Goal: Task Accomplishment & Management: Use online tool/utility

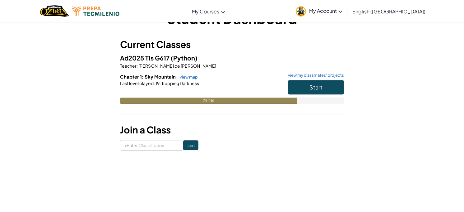
scroll to position [35, 0]
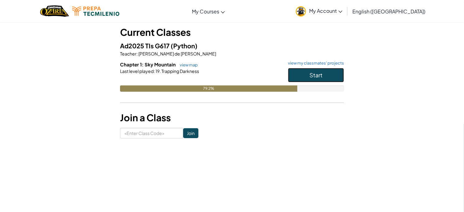
drag, startPoint x: 319, startPoint y: 72, endPoint x: 314, endPoint y: 75, distance: 6.1
click at [320, 73] on span "Start" at bounding box center [316, 74] width 13 height 7
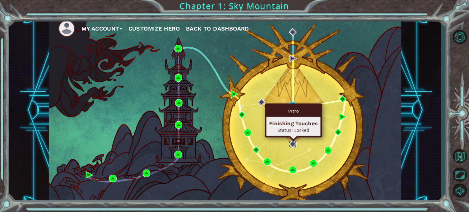
click at [294, 143] on img at bounding box center [292, 143] width 7 height 7
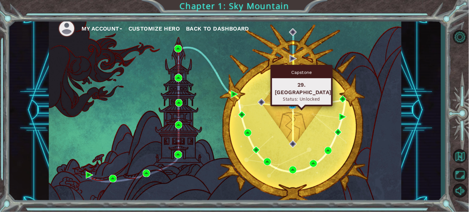
click at [293, 106] on img at bounding box center [292, 104] width 7 height 7
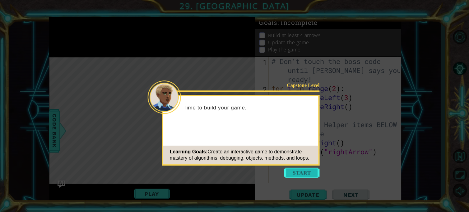
click at [316, 171] on button "Start" at bounding box center [301, 172] width 35 height 10
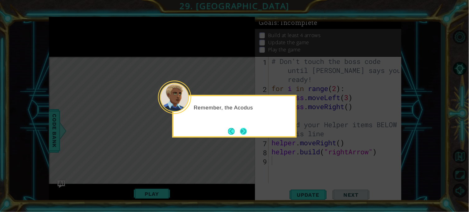
click at [240, 131] on button "Next" at bounding box center [243, 131] width 7 height 7
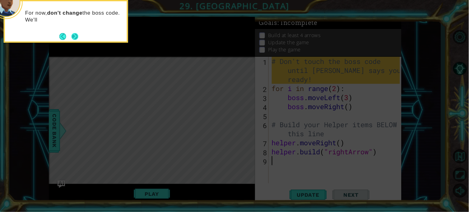
click at [78, 37] on button "Next" at bounding box center [75, 36] width 7 height 7
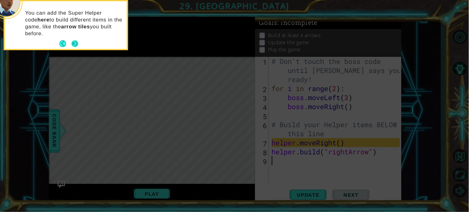
click at [72, 44] on button "Next" at bounding box center [75, 43] width 7 height 7
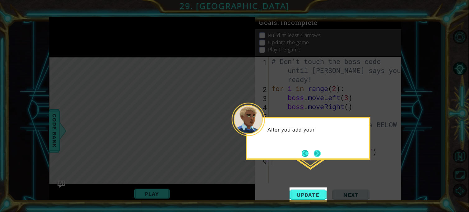
click at [321, 151] on button "Next" at bounding box center [317, 153] width 7 height 7
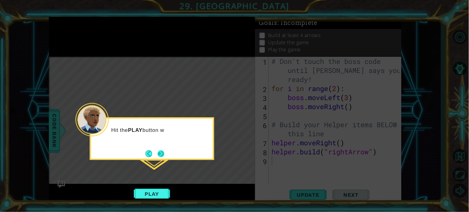
click at [159, 153] on button "Next" at bounding box center [161, 153] width 7 height 7
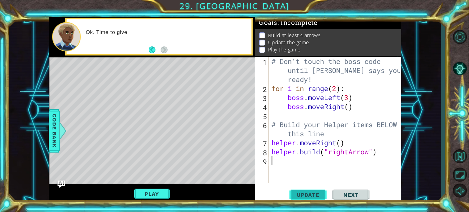
click at [293, 192] on span "Update" at bounding box center [308, 194] width 35 height 6
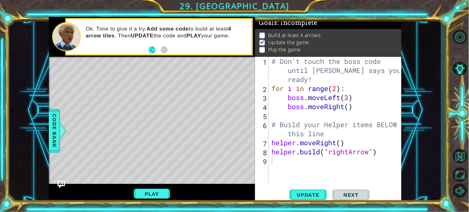
click at [210, 129] on div "Level Map" at bounding box center [192, 148] width 287 height 183
click at [312, 194] on span "Update" at bounding box center [308, 194] width 35 height 6
click at [156, 192] on button "Play" at bounding box center [152, 194] width 36 height 12
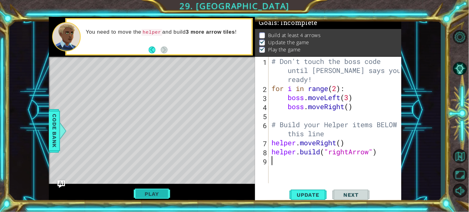
click at [156, 188] on button "Play" at bounding box center [152, 194] width 36 height 12
click at [319, 169] on div "# Don't touch the boss code until [PERSON_NAME] says you're ready! for i in ran…" at bounding box center [337, 138] width 133 height 162
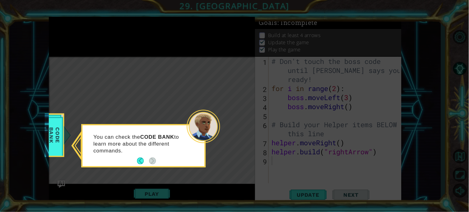
click at [107, 75] on icon at bounding box center [234, 106] width 469 height 212
click at [140, 156] on footer at bounding box center [146, 160] width 19 height 9
click at [139, 160] on button "Back" at bounding box center [143, 160] width 12 height 7
click at [139, 160] on icon at bounding box center [234, 106] width 469 height 212
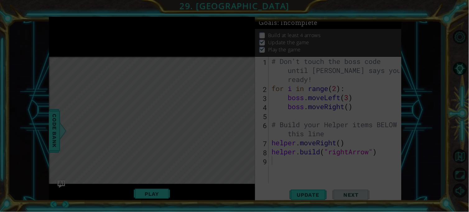
click at [137, 151] on icon at bounding box center [234, 106] width 469 height 212
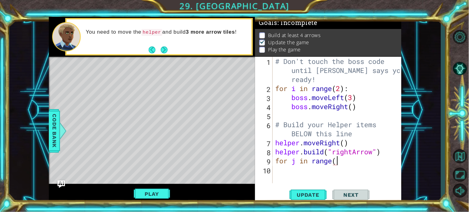
scroll to position [0, 2]
type textarea "for j in range(4)"
click at [300, 162] on div "# Don't touch the boss code until [PERSON_NAME] says you're ready! for i in ran…" at bounding box center [338, 138] width 129 height 162
type textarea "for i in range(4)"
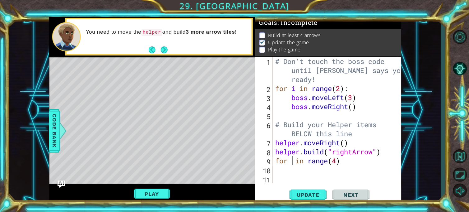
scroll to position [0, 1]
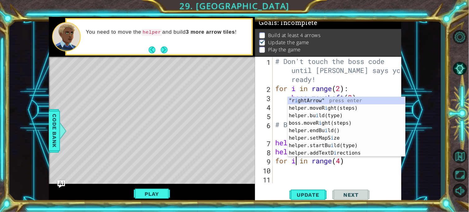
click at [337, 168] on div "# Don't touch the boss code until [PERSON_NAME] says you're ready! for i in ran…" at bounding box center [338, 138] width 129 height 162
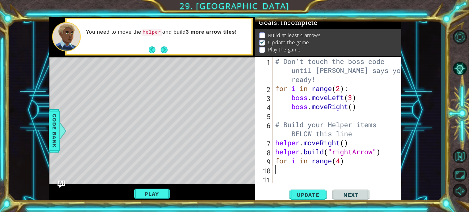
scroll to position [0, 0]
click at [360, 164] on div "# Don't touch the boss code until [PERSON_NAME] says you're ready! for i in ran…" at bounding box center [338, 138] width 129 height 162
type textarea "for i in range (4)"
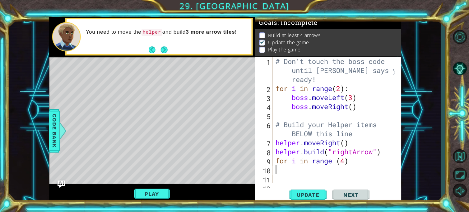
click at [349, 164] on div "# Don't touch the boss code until [PERSON_NAME] says you're ready! for i in ran…" at bounding box center [336, 138] width 123 height 162
type textarea "for i in range (4):"
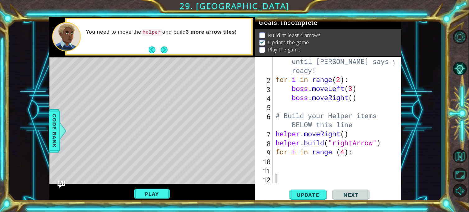
scroll to position [9, 0]
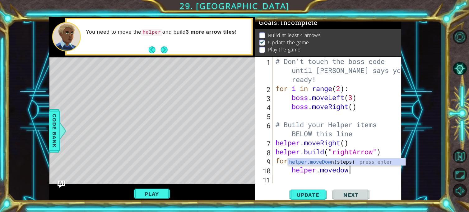
type textarea "helper.movedown"
click at [318, 161] on div "helper.moveDown (steps) press enter" at bounding box center [347, 169] width 118 height 22
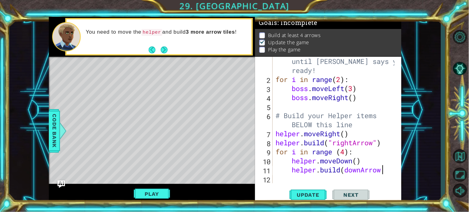
scroll to position [0, 4]
type textarea "[DOMAIN_NAME](downArrow)"
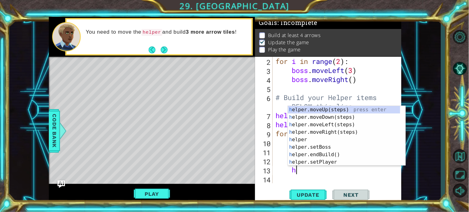
scroll to position [0, 1]
type textarea "helper"
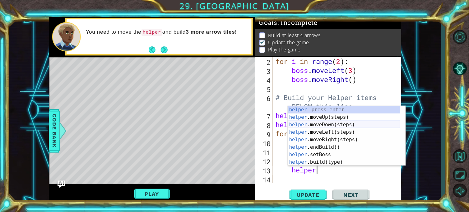
click at [321, 123] on div "helper press enter helper .moveUp(steps) press enter helper .moveDown(steps) pr…" at bounding box center [344, 143] width 112 height 75
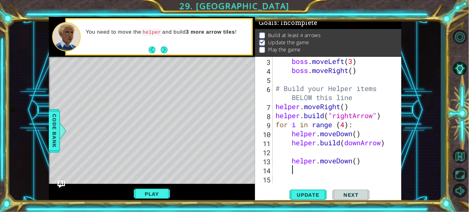
scroll to position [36, 0]
click at [323, 195] on span "Update" at bounding box center [308, 194] width 35 height 6
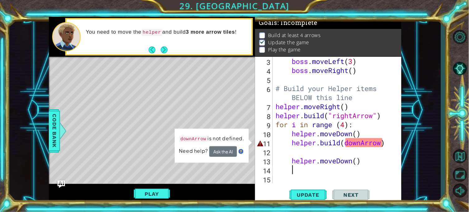
click at [347, 144] on div "boss . moveLeft ( 3 ) boss . moveRight ( ) # Build your Helper items BELOW this…" at bounding box center [336, 129] width 123 height 144
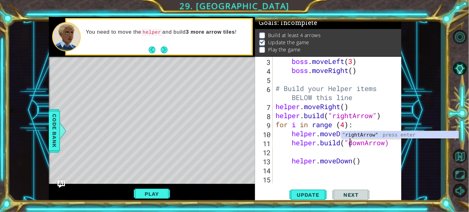
scroll to position [0, 3]
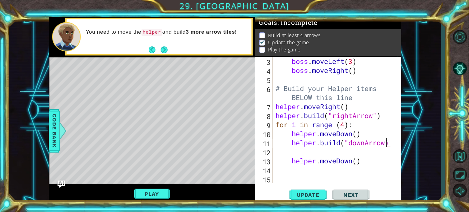
type textarea "[DOMAIN_NAME]("downArrow")"
click at [316, 192] on span "Update" at bounding box center [308, 194] width 35 height 6
click at [305, 193] on span "Update" at bounding box center [308, 194] width 35 height 6
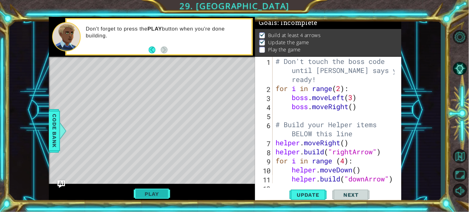
click at [147, 190] on button "Play" at bounding box center [152, 194] width 36 height 12
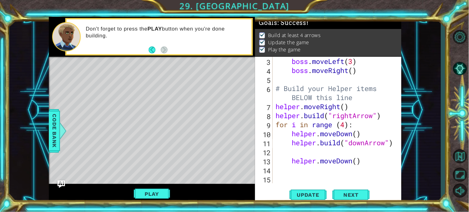
scroll to position [36, 0]
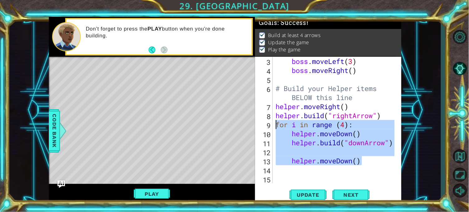
drag, startPoint x: 363, startPoint y: 161, endPoint x: 270, endPoint y: 128, distance: 98.8
click at [270, 128] on div "helper.moveDown() 3 4 5 6 7 8 9 10 11 12 13 14 15 boss . moveLeft ( 3 ) boss . …" at bounding box center [327, 120] width 145 height 126
type textarea "for i in range (4): helper.moveDown()"
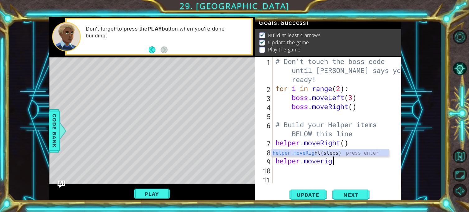
scroll to position [0, 2]
type textarea "helper.moveright"
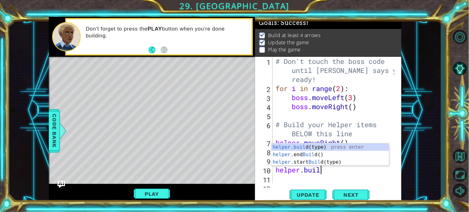
scroll to position [0, 2]
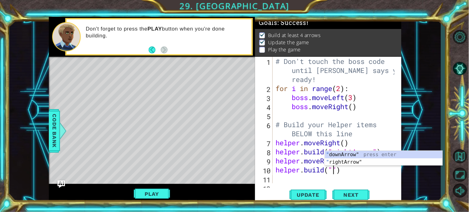
type textarea "[DOMAIN_NAME]("downArrow")"
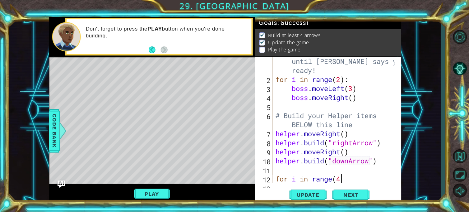
scroll to position [0, 2]
type textarea "for i in range(4):"
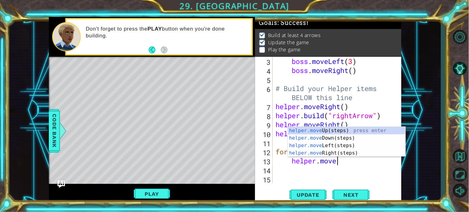
scroll to position [0, 2]
type textarea "helper.moveD"
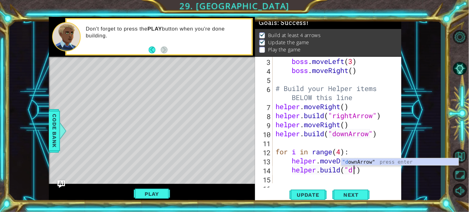
scroll to position [0, 4]
type textarea "[DOMAIN_NAME]("downArrow")"
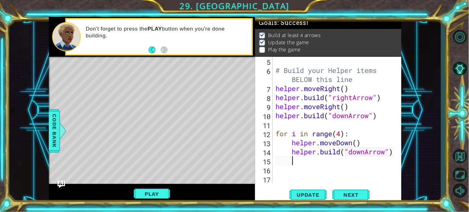
scroll to position [54, 0]
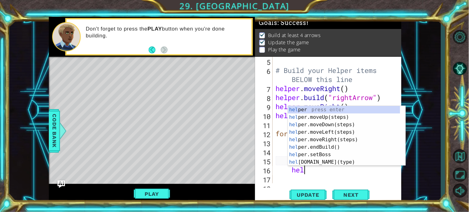
type textarea "helpe"
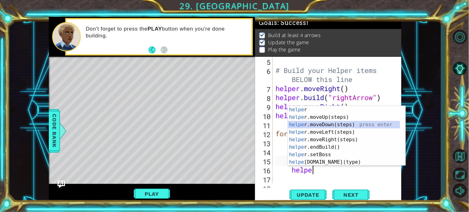
click at [316, 123] on div "helpe r press enter helpe [PERSON_NAME]moveUp(steps) press enter helpe r.moveDo…" at bounding box center [344, 143] width 112 height 75
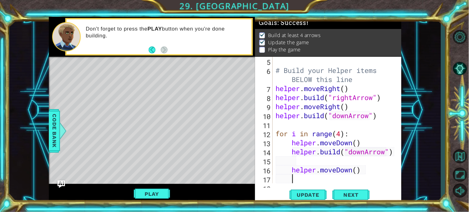
scroll to position [0, 0]
click at [155, 192] on button "Play" at bounding box center [152, 194] width 36 height 12
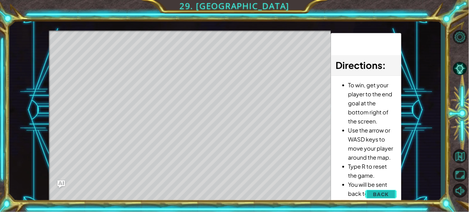
click at [377, 194] on span "Back" at bounding box center [381, 194] width 16 height 6
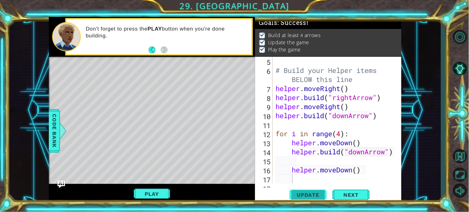
click at [313, 195] on span "Update" at bounding box center [308, 194] width 35 height 6
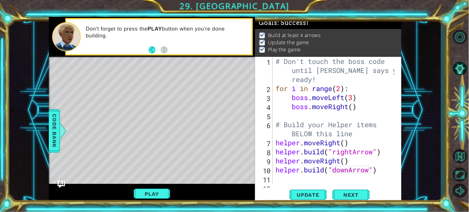
scroll to position [62, 0]
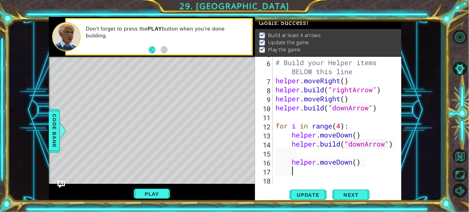
click at [277, 83] on div "# Build your Helper items BELOW this line helper . moveRight ( ) helper . build…" at bounding box center [336, 121] width 123 height 144
type textarea "helper.moveRight()"
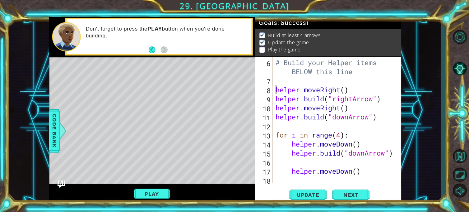
click at [277, 83] on div "# Build your Helper items BELOW this line helper . moveRight ( ) helper . build…" at bounding box center [336, 121] width 123 height 144
click at [318, 193] on span "Update" at bounding box center [308, 194] width 35 height 6
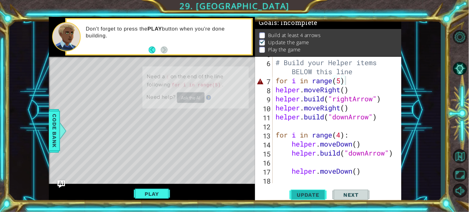
click at [305, 197] on span "Update" at bounding box center [308, 194] width 35 height 6
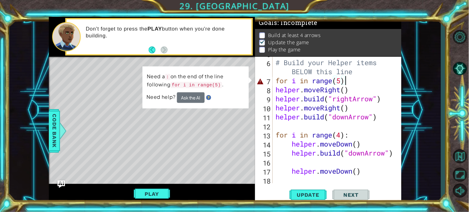
click at [297, 83] on div "# Build your Helper items BELOW this line for i in range ( 5 ) helper . moveRig…" at bounding box center [336, 121] width 123 height 144
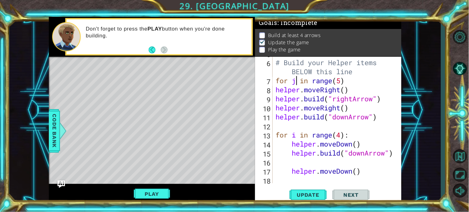
scroll to position [0, 1]
click at [323, 205] on div "1 ההההההההההההההההההההההההההההההההההההההההההההההההההההההההההההההההההההההההההההה…" at bounding box center [234, 106] width 469 height 212
click at [319, 192] on span "Update" at bounding box center [308, 194] width 35 height 6
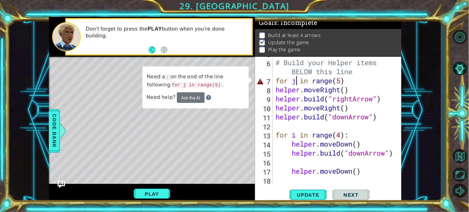
click at [354, 80] on div "# Build your Helper items BELOW this line for j in range ( 5 ) helper . moveRig…" at bounding box center [336, 121] width 123 height 144
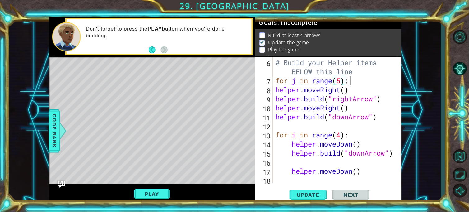
scroll to position [0, 2]
click at [276, 90] on div "# Build your Helper items BELOW this line for j in range ( 5 ) : helper . moveR…" at bounding box center [336, 121] width 123 height 144
click at [276, 95] on div "# Build your Helper items BELOW this line for j in range ( 5 ) : helper . moveR…" at bounding box center [336, 121] width 123 height 144
click at [318, 190] on button "Update" at bounding box center [308, 194] width 37 height 15
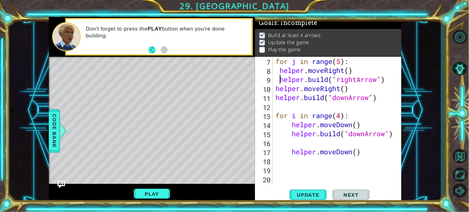
scroll to position [81, 0]
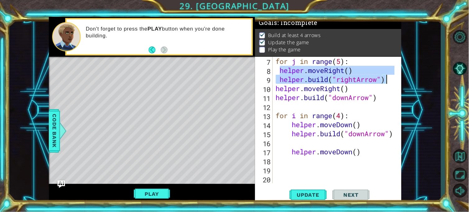
drag, startPoint x: 278, startPoint y: 70, endPoint x: 387, endPoint y: 80, distance: 109.3
click at [387, 80] on div "for j in range ( 5 ) : helper . moveRight ( ) helper . build ( "rightArrow" ) h…" at bounding box center [336, 129] width 123 height 144
type textarea "helper.moveRight() [DOMAIN_NAME]("rightArrow")"
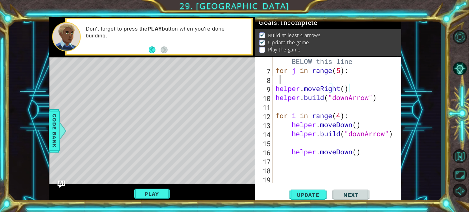
scroll to position [72, 0]
click at [369, 75] on div "# Build your Helper items BELOW this line for j in range ( 5 ) : helper . moveR…" at bounding box center [336, 124] width 123 height 153
click at [275, 88] on div "# Build your Helper items BELOW this line for j in range ( 5 ) : helper . moveR…" at bounding box center [335, 120] width 120 height 126
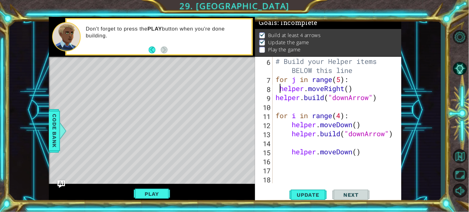
scroll to position [63, 0]
click at [360, 81] on div "# Build your Helper items BELOW this line for j in range ( 5 ) : helper . moveR…" at bounding box center [336, 133] width 123 height 153
type textarea "for j in range(5):"
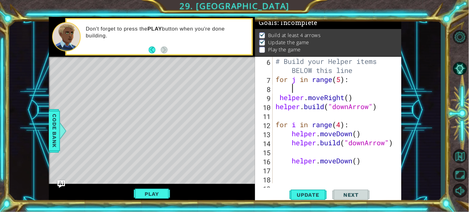
paste textarea "[DOMAIN_NAME]("rightArrow")"
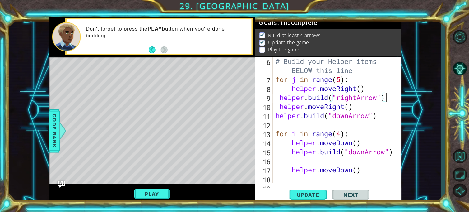
click at [279, 100] on div "# Build your Helper items BELOW this line for j in range ( 5 ) : helper . moveR…" at bounding box center [336, 133] width 123 height 153
click at [318, 191] on span "Update" at bounding box center [308, 194] width 35 height 6
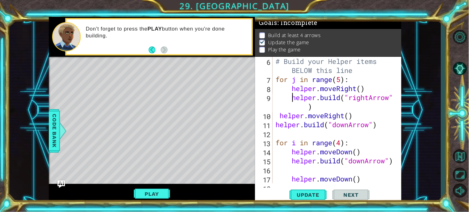
click at [282, 114] on div "# Build your Helper items BELOW this line for j in range ( 5 ) : helper . moveR…" at bounding box center [336, 133] width 123 height 153
click at [284, 113] on div "# Build your Helper items BELOW this line for j in range ( 5 ) : helper . moveR…" at bounding box center [336, 133] width 123 height 153
click at [300, 106] on div "# Build your Helper items BELOW this line for j in range ( 5 ) : helper . moveR…" at bounding box center [336, 133] width 123 height 153
click at [292, 98] on div "# Build your Helper items BELOW this line for j in range ( 5 ) : helper . moveR…" at bounding box center [336, 133] width 123 height 153
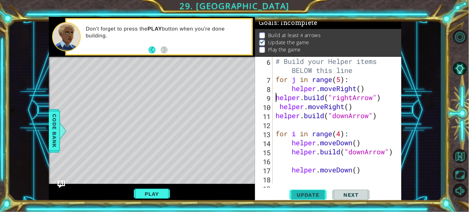
click at [324, 197] on span "Update" at bounding box center [308, 194] width 35 height 6
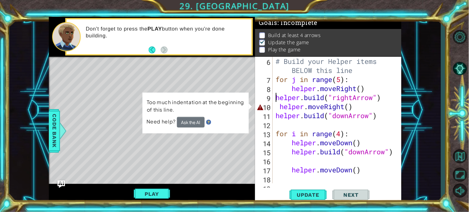
click at [281, 107] on div "# Build your Helper items BELOW this line for j in range ( 5 ) : helper . moveR…" at bounding box center [336, 133] width 123 height 153
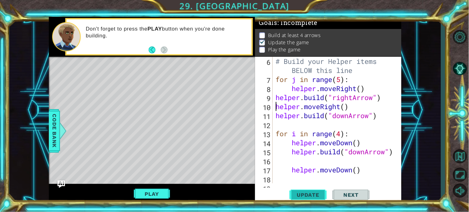
click at [306, 197] on span "Update" at bounding box center [308, 194] width 35 height 6
click at [276, 95] on div "# Build your Helper items BELOW this line for j in range ( 5 ) : helper . moveR…" at bounding box center [336, 133] width 123 height 153
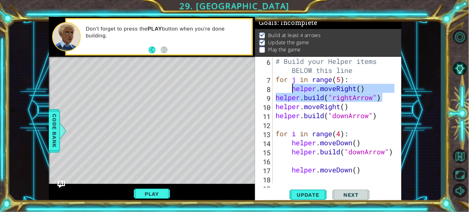
drag, startPoint x: 388, startPoint y: 97, endPoint x: 291, endPoint y: 87, distance: 97.2
click at [291, 87] on div "# Build your Helper items BELOW this line for j in range ( 5 ) : helper . moveR…" at bounding box center [336, 133] width 123 height 153
click at [380, 114] on div "# Build your Helper items BELOW this line for j in range ( 5 ) : helper . moveR…" at bounding box center [336, 133] width 123 height 153
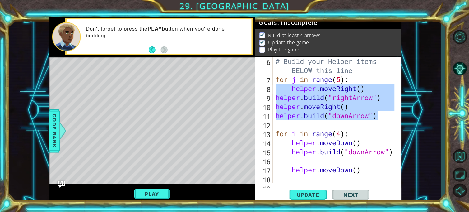
drag, startPoint x: 380, startPoint y: 115, endPoint x: 278, endPoint y: 89, distance: 104.9
click at [278, 89] on div "# Build your Helper items BELOW this line for j in range ( 5 ) : helper . moveR…" at bounding box center [336, 133] width 123 height 153
type textarea "helper.moveRight() [DOMAIN_NAME]("rightArrow")"
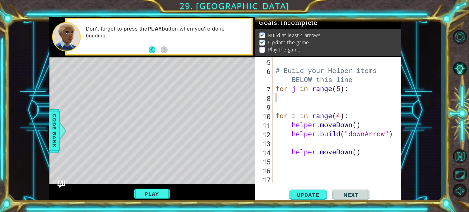
scroll to position [54, 0]
type textarea "for j in range(5):"
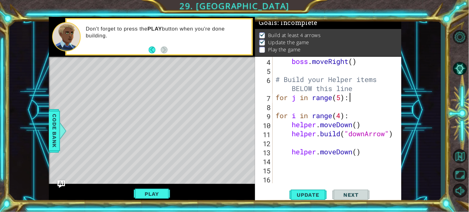
scroll to position [45, 0]
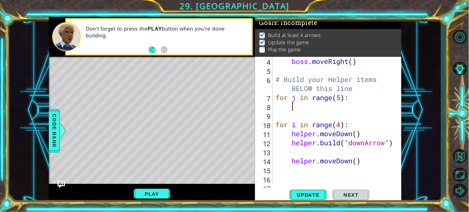
type textarea "V"
paste textarea "[DOMAIN_NAME]("rightArrow")"
type textarea "[DOMAIN_NAME]("rightArrow")"
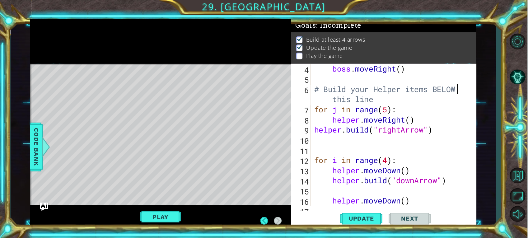
scroll to position [36, 0]
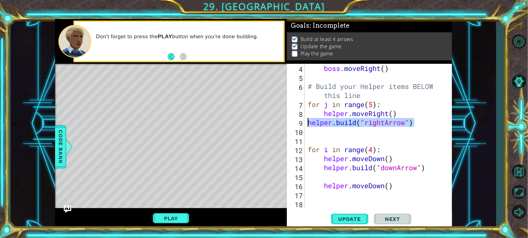
drag, startPoint x: 426, startPoint y: 123, endPoint x: 299, endPoint y: 124, distance: 126.3
click at [299, 124] on div "# Build your Helper items BELOW this line 4 5 6 7 8 9 10 11 12 13 14 15 16 17 1…" at bounding box center [368, 136] width 163 height 144
type textarea "[DOMAIN_NAME]("rightArrow")"
type textarea "helper.moveRight()"
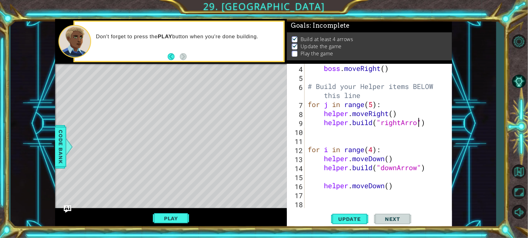
type textarea "[DOMAIN_NAME]("rightArrow")"
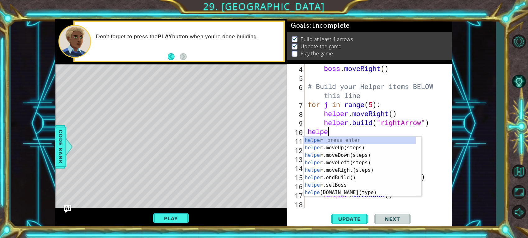
scroll to position [0, 0]
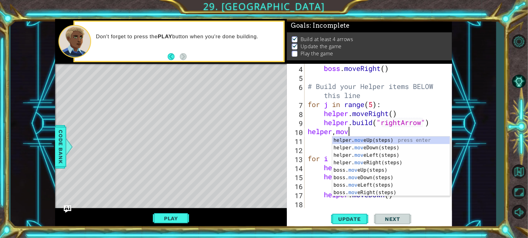
type textarea "helper,move"
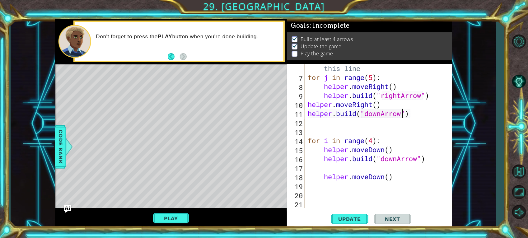
scroll to position [63, 0]
click at [325, 178] on div "# Build your Helper items BELOW this line for j in range ( 5 ) : helper . moveR…" at bounding box center [377, 140] width 142 height 171
type textarea "helper.moveDown()"
click at [351, 211] on span "Update" at bounding box center [349, 219] width 35 height 6
click at [349, 211] on span "Update" at bounding box center [349, 219] width 35 height 6
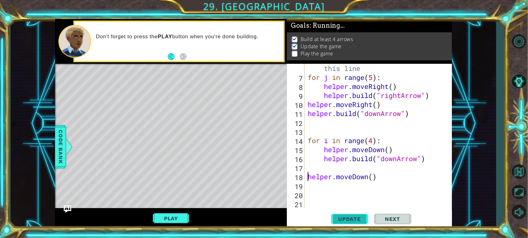
scroll to position [3, 0]
click at [167, 211] on button "Play" at bounding box center [171, 218] width 36 height 12
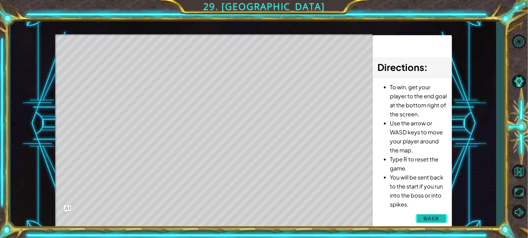
click at [433, 211] on span "Back" at bounding box center [431, 218] width 16 height 6
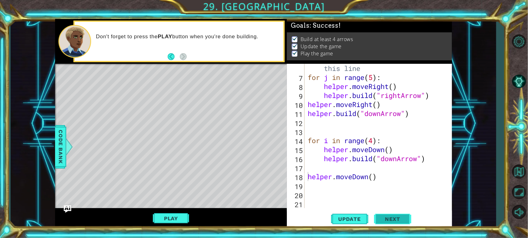
click at [401, 211] on button "Next" at bounding box center [392, 219] width 37 height 16
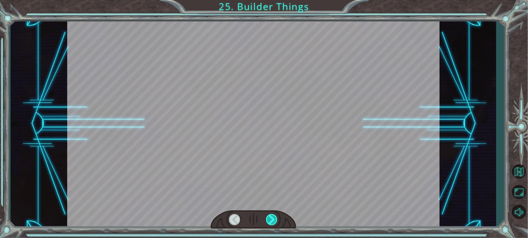
click at [272, 211] on div at bounding box center [272, 219] width 12 height 11
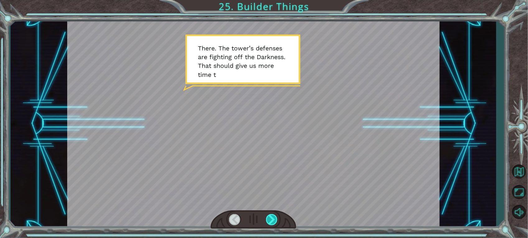
click at [272, 211] on div at bounding box center [272, 219] width 12 height 11
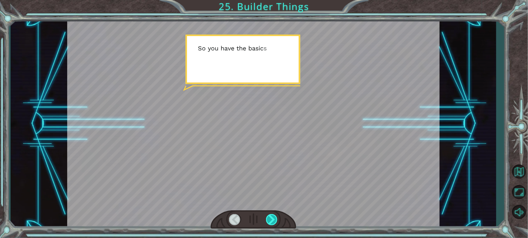
click at [272, 211] on div at bounding box center [272, 219] width 12 height 11
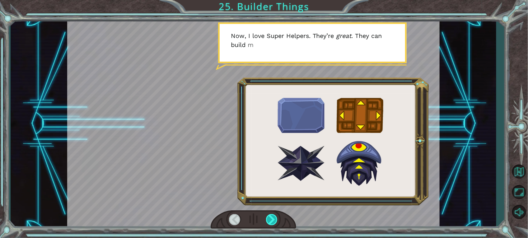
click at [272, 211] on div at bounding box center [272, 219] width 12 height 11
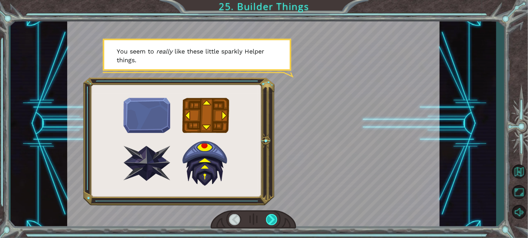
click at [272, 211] on div at bounding box center [272, 219] width 12 height 11
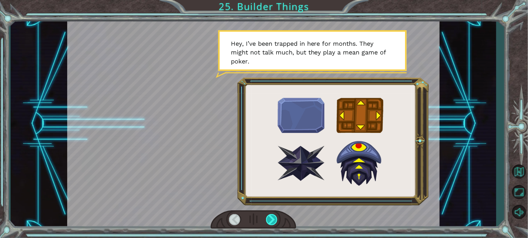
click at [270, 211] on div at bounding box center [272, 219] width 12 height 11
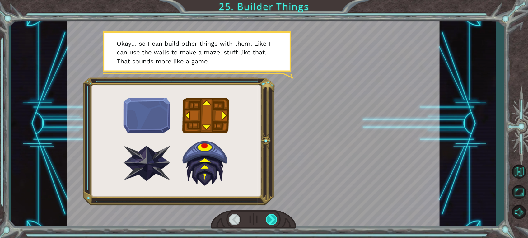
click at [275, 211] on div at bounding box center [272, 219] width 12 height 11
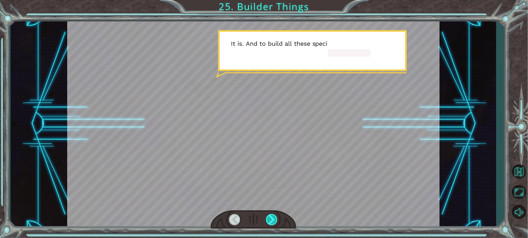
click at [275, 211] on div at bounding box center [272, 219] width 12 height 11
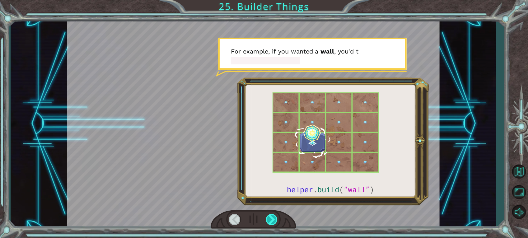
click at [275, 211] on div at bounding box center [272, 219] width 12 height 11
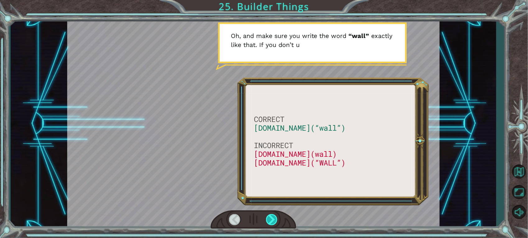
click at [274, 211] on div at bounding box center [272, 219] width 12 height 11
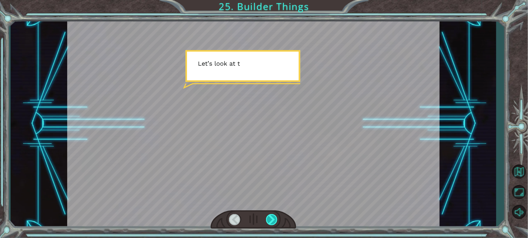
click at [274, 211] on div at bounding box center [272, 219] width 12 height 11
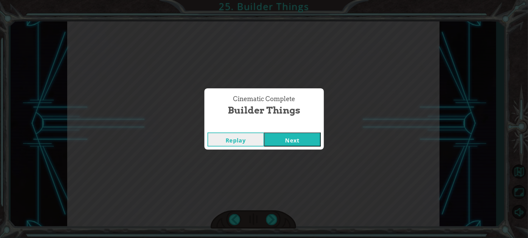
click at [312, 143] on button "Next" at bounding box center [292, 140] width 57 height 14
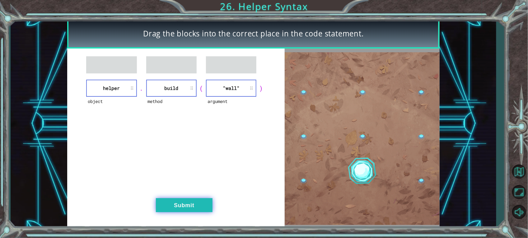
click at [184, 202] on button "Submit" at bounding box center [184, 205] width 57 height 14
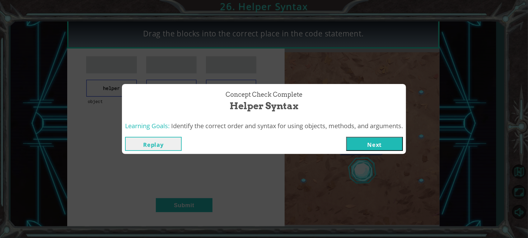
click at [385, 145] on button "Next" at bounding box center [374, 144] width 57 height 14
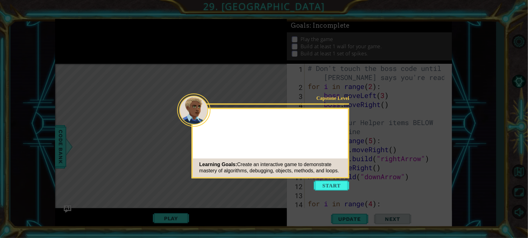
click at [340, 184] on button "Start" at bounding box center [331, 186] width 35 height 10
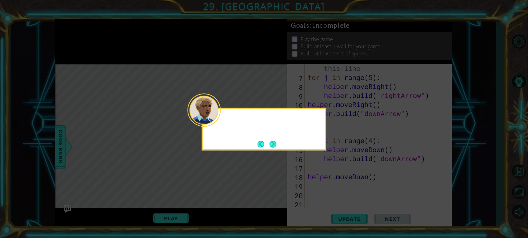
scroll to position [63, 0]
click at [274, 145] on button "Next" at bounding box center [272, 144] width 7 height 7
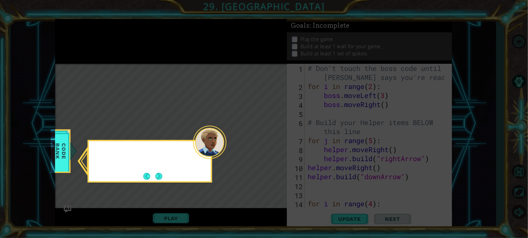
scroll to position [0, 0]
click at [159, 176] on button "Next" at bounding box center [159, 176] width 7 height 7
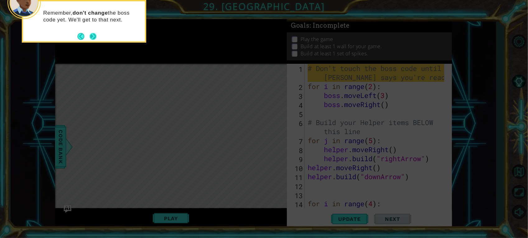
click at [94, 33] on button "Next" at bounding box center [93, 36] width 7 height 7
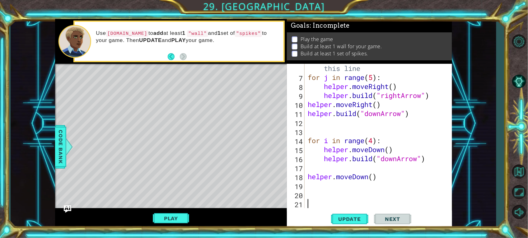
scroll to position [63, 0]
click at [358, 211] on span "Update" at bounding box center [349, 219] width 35 height 6
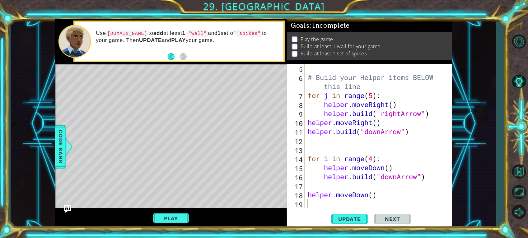
scroll to position [45, 0]
click at [422, 133] on div "# Build your Helper items BELOW this line for j in range ( 5 ) : helper . moveR…" at bounding box center [376, 145] width 141 height 162
type textarea "[DOMAIN_NAME]("downArrow")"
click at [422, 133] on div "# Build your Helper items BELOW this line for j in range ( 5 ) : helper . moveR…" at bounding box center [376, 145] width 141 height 162
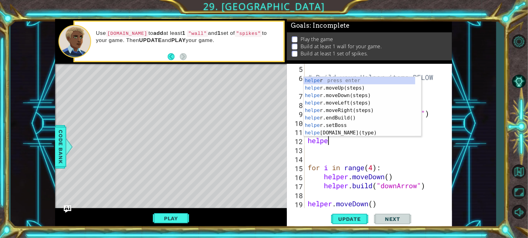
scroll to position [0, 0]
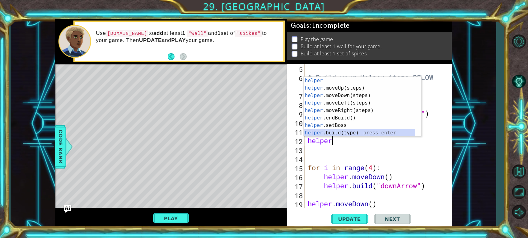
click at [374, 134] on div "helper press enter helper .moveUp(steps) press enter helper .moveDown(steps) pr…" at bounding box center [360, 114] width 112 height 75
type textarea "[DOMAIN_NAME]("wall")"
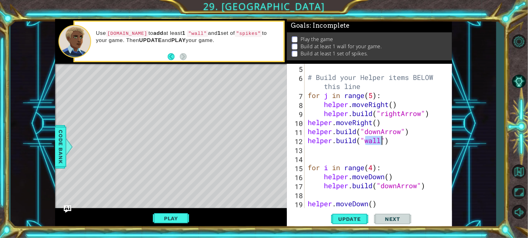
click at [401, 145] on div "# Build your Helper items BELOW this line for j in range ( 5 ) : helper . moveR…" at bounding box center [376, 145] width 141 height 162
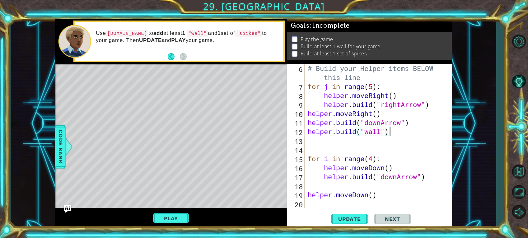
scroll to position [54, 0]
click at [435, 178] on div "# Build your Helper items BELOW this line for j in range ( 5 ) : helper . moveR…" at bounding box center [376, 149] width 141 height 171
type textarea "[DOMAIN_NAME]("downArrow")"
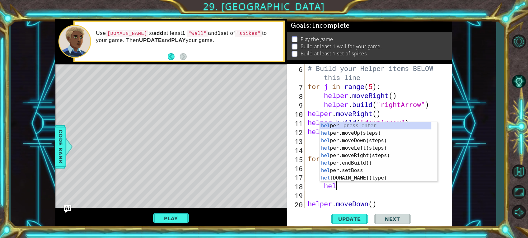
type textarea "h"
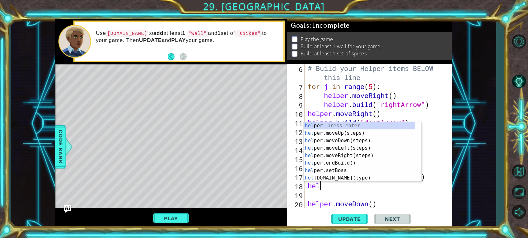
scroll to position [0, 0]
click at [361, 178] on div "helper press enter helper .moveUp(steps) press enter helper .moveDown(steps) pr…" at bounding box center [360, 159] width 112 height 75
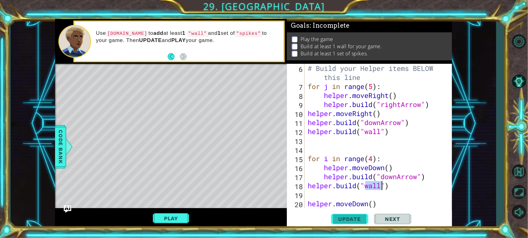
type textarea "[DOMAIN_NAME]("wall")"
click at [352, 211] on span "Update" at bounding box center [349, 219] width 35 height 6
drag, startPoint x: 400, startPoint y: 189, endPoint x: 310, endPoint y: 187, distance: 90.2
click at [310, 187] on div "# Build your Helper items BELOW this line for j in range ( 5 ) : helper . moveR…" at bounding box center [376, 149] width 141 height 171
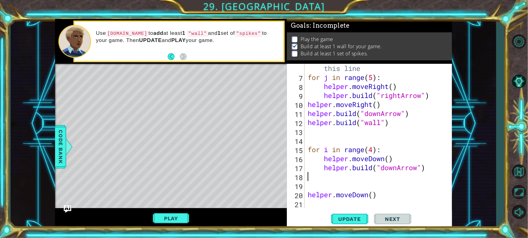
scroll to position [63, 0]
click at [386, 197] on div "# Build your Helper items BELOW this line for j in range ( 5 ) : helper . moveR…" at bounding box center [376, 140] width 141 height 171
type textarea "helper.moveDown()"
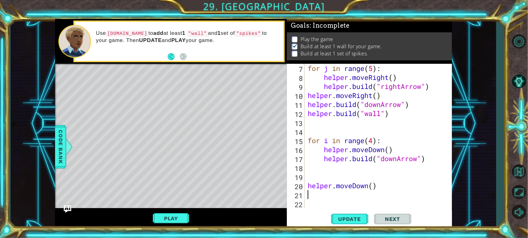
scroll to position [72, 0]
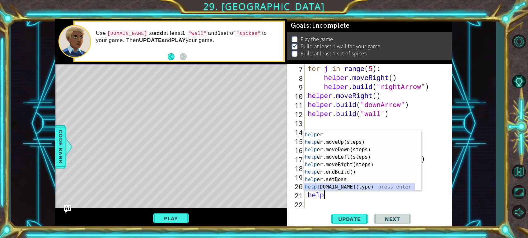
click at [362, 189] on div "help er press enter help er.moveUp(steps) press enter help er.moveDown(steps) p…" at bounding box center [360, 168] width 112 height 75
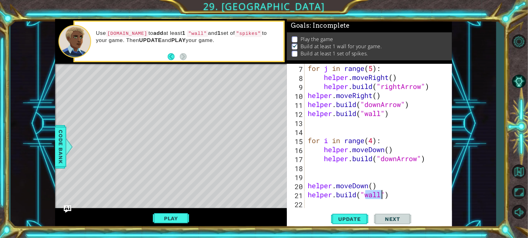
click at [405, 197] on div "for j in range ( 5 ) : helper . moveRight ( ) helper . build ( "rightArrow" ) h…" at bounding box center [376, 145] width 141 height 162
type textarea "[DOMAIN_NAME]("wall")"
click at [360, 211] on span "Update" at bounding box center [349, 219] width 35 height 6
click at [357, 211] on span "Update" at bounding box center [349, 219] width 35 height 6
drag, startPoint x: 401, startPoint y: 193, endPoint x: 304, endPoint y: 196, distance: 97.4
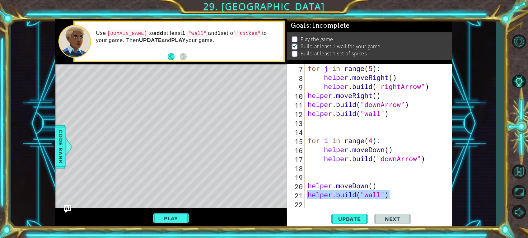
click at [304, 196] on div "[DOMAIN_NAME]("wall") 7 8 9 10 11 12 13 14 15 16 17 18 19 20 21 22 for j in ran…" at bounding box center [368, 136] width 163 height 144
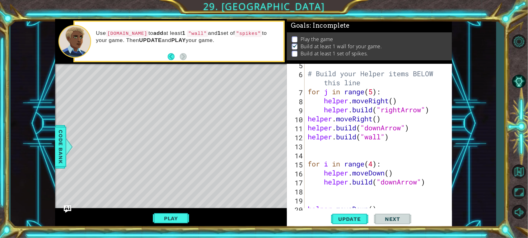
click at [420, 141] on div "# Build your Helper items BELOW this line for j in range ( 5 ) : helper . moveR…" at bounding box center [376, 141] width 141 height 162
type textarea "[DOMAIN_NAME]("wall")"
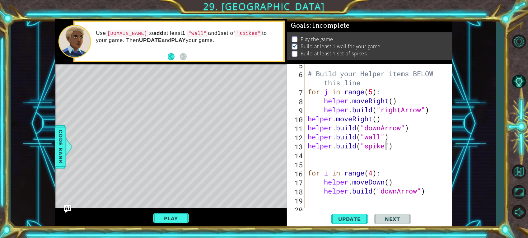
scroll to position [0, 3]
type textarea "[DOMAIN_NAME]("spikes")"
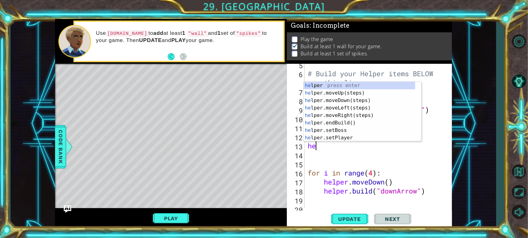
type textarea "h"
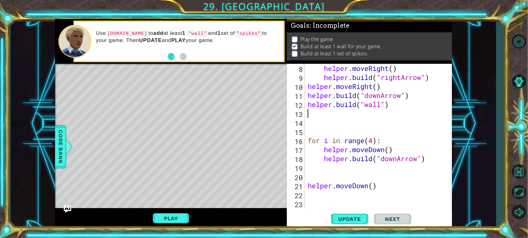
scroll to position [81, 0]
click at [434, 157] on div "helper . moveRight ( ) helper . build ( "rightArrow" ) helper . moveRight ( ) h…" at bounding box center [376, 145] width 141 height 162
type textarea "[DOMAIN_NAME]("downArrow")"
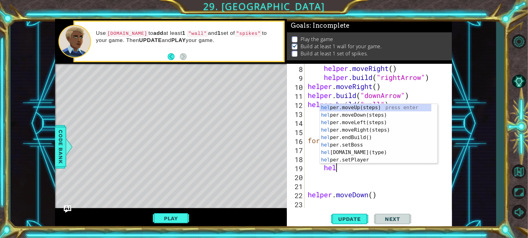
scroll to position [0, 0]
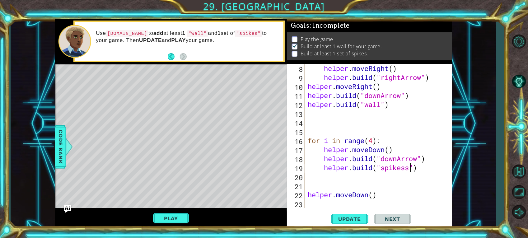
type textarea "[DOMAIN_NAME]("spikes")"
click at [296, 51] on p at bounding box center [295, 54] width 6 height 6
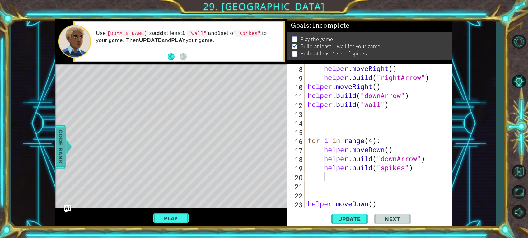
click at [58, 153] on span "Code Bank" at bounding box center [61, 147] width 10 height 38
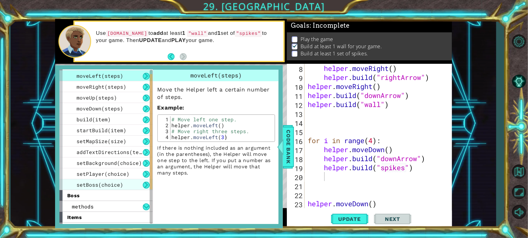
scroll to position [0, 0]
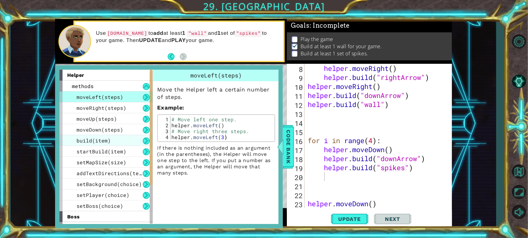
click at [116, 145] on div "build(item)" at bounding box center [105, 140] width 93 height 11
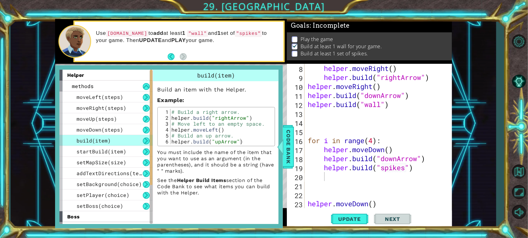
click at [464, 139] on div "1 ההההההההההההההההההההההההההההההההההההההההההההההההההההההההההההההההההההההההההההה…" at bounding box center [264, 119] width 528 height 238
click at [284, 150] on div at bounding box center [280, 146] width 8 height 19
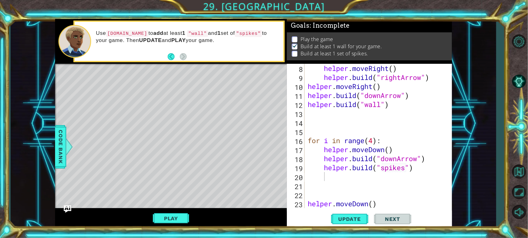
type textarea "[DOMAIN_NAME]("spikes")"
drag, startPoint x: 420, startPoint y: 169, endPoint x: 321, endPoint y: 168, distance: 99.2
click at [321, 168] on div "helper . moveRight ( ) helper . build ( "rightArrow" ) helper . moveRight ( ) h…" at bounding box center [376, 145] width 141 height 162
click at [403, 104] on div "helper . moveRight ( ) helper . build ( "rightArrow" ) helper . moveRight ( ) h…" at bounding box center [376, 145] width 141 height 162
type textarea "[DOMAIN_NAME]("wall")"
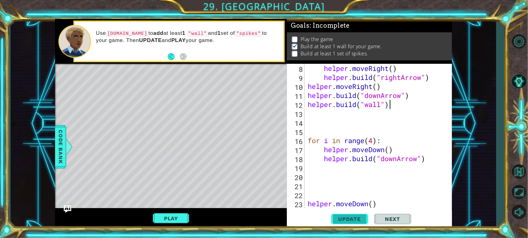
click at [364, 211] on span "Update" at bounding box center [349, 219] width 35 height 6
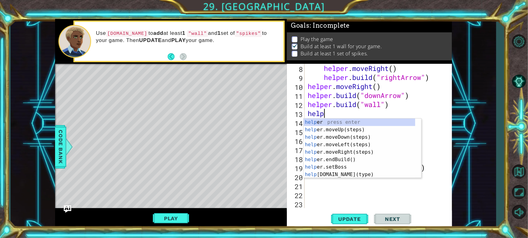
type textarea "helpe"
click at [344, 142] on div "helpe r press enter helpe [PERSON_NAME]moveUp(steps) press enter helpe r.moveDo…" at bounding box center [360, 156] width 112 height 75
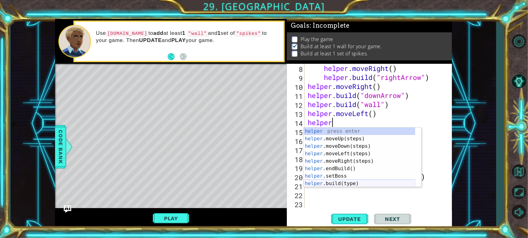
click at [365, 183] on div "helper press enter helper .moveUp(steps) press enter helper .moveDown(steps) pr…" at bounding box center [360, 165] width 112 height 75
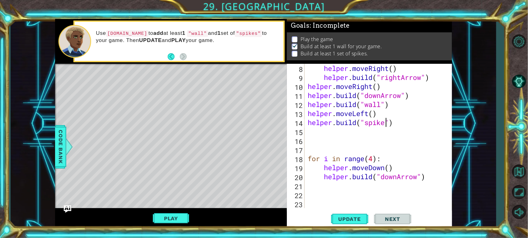
scroll to position [0, 3]
type textarea "[DOMAIN_NAME]("spikes")"
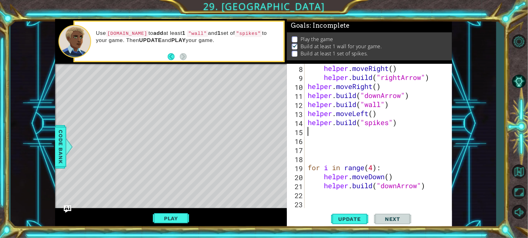
scroll to position [0, 0]
click at [344, 211] on span "Update" at bounding box center [349, 219] width 35 height 6
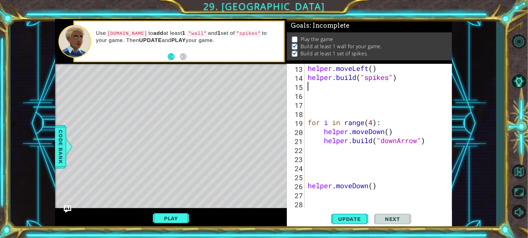
scroll to position [126, 0]
click at [432, 139] on div "helper . moveLeft ( ) helper . build ( "spikes" ) for i in range ( 4 ) : helper…" at bounding box center [376, 145] width 141 height 162
type textarea "[DOMAIN_NAME]("downArrow")"
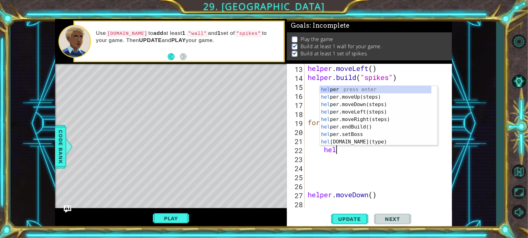
scroll to position [0, 1]
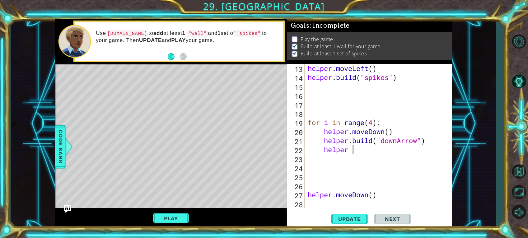
type textarea "helper"
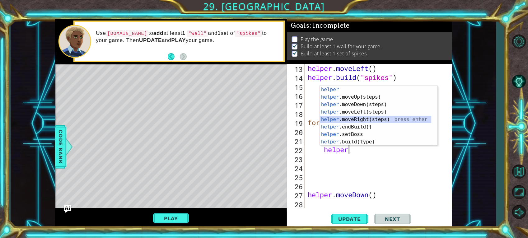
click at [378, 116] on div "helper press enter helper .moveUp(steps) press enter helper .moveDown(steps) pr…" at bounding box center [376, 123] width 112 height 75
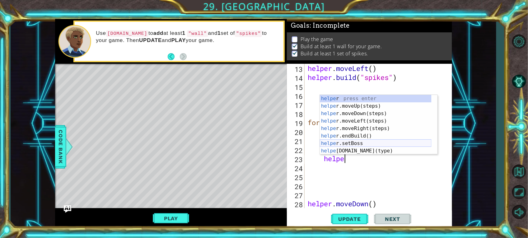
click at [367, 150] on div "helpe r press enter helpe [PERSON_NAME]moveUp(steps) press enter helpe r.moveDo…" at bounding box center [376, 132] width 112 height 75
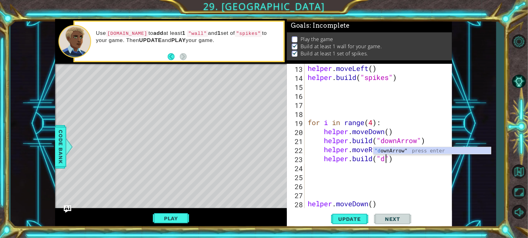
scroll to position [0, 3]
click at [385, 148] on div ""d ownArrow" press enter" at bounding box center [432, 158] width 118 height 22
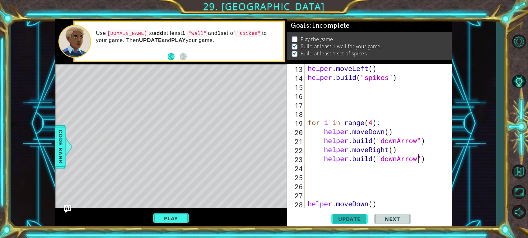
type textarea "[DOMAIN_NAME]("downArrow")"
click at [358, 211] on span "Update" at bounding box center [349, 219] width 35 height 6
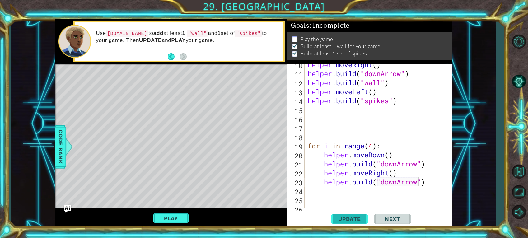
click at [355, 211] on span "Update" at bounding box center [349, 219] width 35 height 6
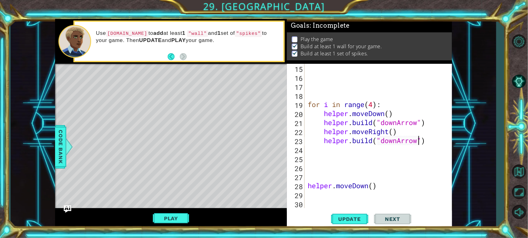
scroll to position [144, 0]
drag, startPoint x: 428, startPoint y: 137, endPoint x: 325, endPoint y: 143, distance: 103.4
click at [325, 143] on div "for i in range ( 4 ) : helper . moveDown ( ) helper . build ( "downArrow" ) hel…" at bounding box center [376, 145] width 141 height 162
click at [351, 211] on span "Update" at bounding box center [349, 219] width 35 height 6
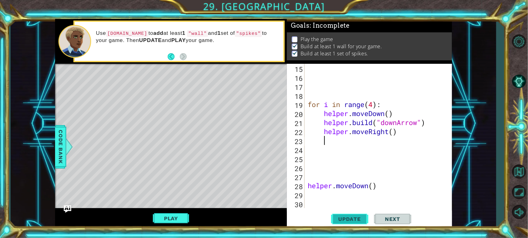
click at [352, 211] on button "Update" at bounding box center [349, 219] width 37 height 16
click at [176, 211] on button "Play" at bounding box center [171, 218] width 36 height 12
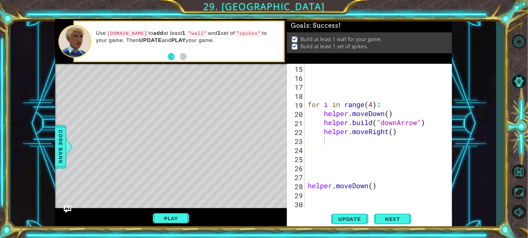
scroll to position [52, 0]
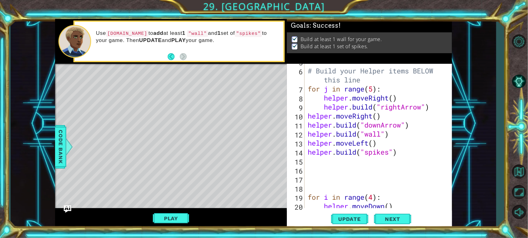
click at [398, 117] on div "# Build your Helper items BELOW this line for j in range ( 5 ) : helper . moveR…" at bounding box center [376, 138] width 141 height 162
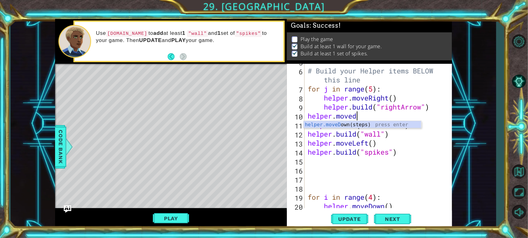
scroll to position [0, 2]
click at [384, 120] on body "1 ההההההההההההההההההההההההההההההההההההההההההההההההההההההההההההההההההההההההההההה…" at bounding box center [264, 119] width 528 height 238
click at [365, 117] on div "# Build your Helper items BELOW this line for j in range ( 5 ) : helper . moveR…" at bounding box center [376, 138] width 141 height 162
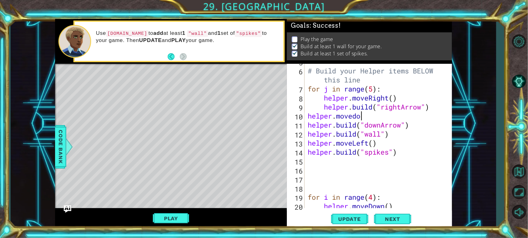
type textarea "helper.movedow"
click at [366, 125] on div "helper.moveDow n(steps) press enter" at bounding box center [363, 132] width 118 height 22
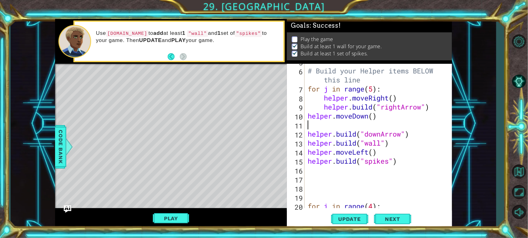
scroll to position [0, 0]
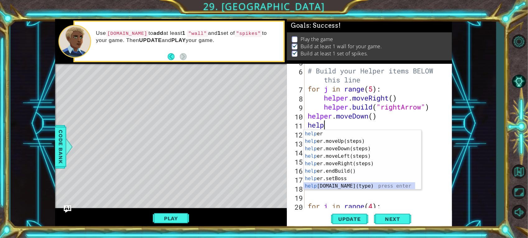
click at [349, 184] on div "help er press enter help er.moveUp(steps) press enter help er.moveDown(steps) p…" at bounding box center [360, 167] width 112 height 75
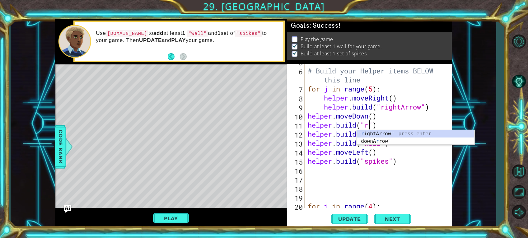
scroll to position [0, 2]
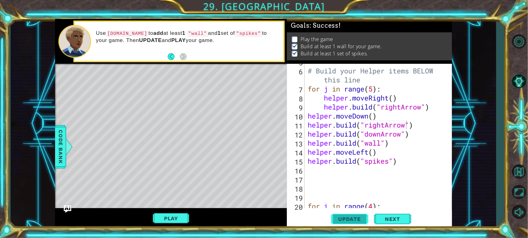
click at [351, 211] on span "Update" at bounding box center [349, 219] width 35 height 6
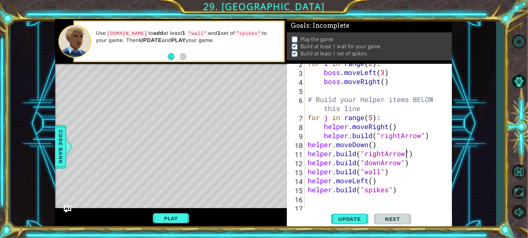
scroll to position [46, 0]
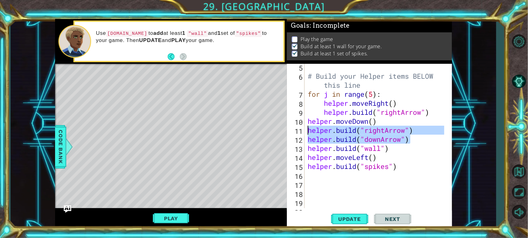
drag, startPoint x: 422, startPoint y: 139, endPoint x: 298, endPoint y: 131, distance: 124.1
click at [298, 131] on div "[DOMAIN_NAME]("rightArrow") 5 6 7 8 9 10 11 12 13 14 15 16 17 18 19 20 21 # Bui…" at bounding box center [368, 136] width 163 height 144
type textarea "[DOMAIN_NAME]("rightArrow") [DOMAIN_NAME]("downArrow")"
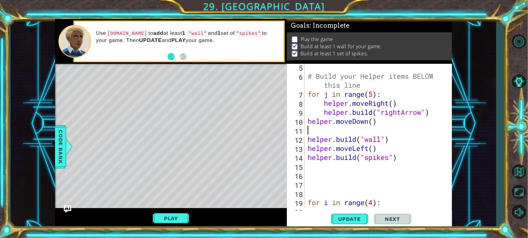
scroll to position [0, 0]
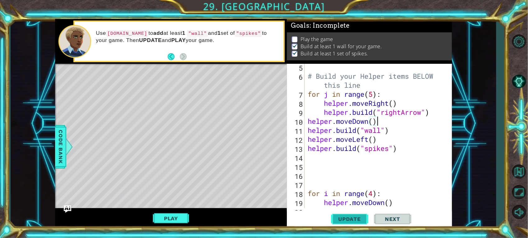
click at [343, 211] on button "Update" at bounding box center [349, 219] width 37 height 16
click at [344, 211] on button "Update" at bounding box center [349, 219] width 37 height 16
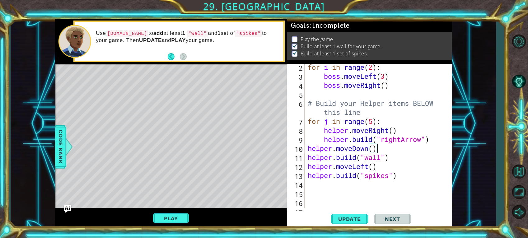
scroll to position [19, 0]
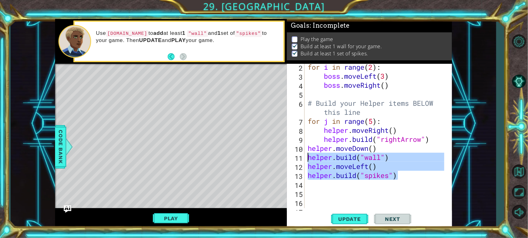
drag, startPoint x: 416, startPoint y: 177, endPoint x: 300, endPoint y: 157, distance: 116.9
click at [300, 157] on div "helper.moveDown() 2 3 4 5 6 7 8 9 10 11 12 13 14 15 16 17 18 for i in range ( 2…" at bounding box center [368, 136] width 163 height 144
type textarea "[DOMAIN_NAME]("wall") helper.moveLeft()"
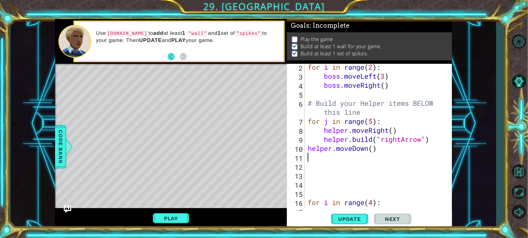
type textarea "helper.moveDown()"
click at [341, 211] on button "Update" at bounding box center [349, 219] width 37 height 16
click at [307, 148] on div "for i in range ( 2 ) : boss . moveLeft ( 3 ) boss . moveRight ( ) # Build your …" at bounding box center [376, 144] width 141 height 162
type textarea "helper.moveDown()"
drag, startPoint x: 394, startPoint y: 147, endPoint x: 341, endPoint y: 156, distance: 54.0
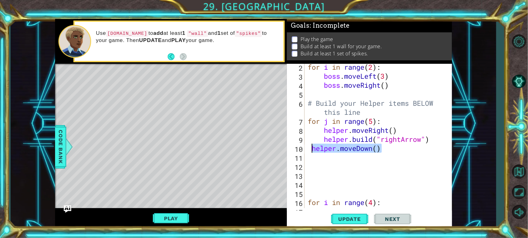
click at [312, 150] on div "for i in range ( 2 ) : boss . moveLeft ( 3 ) boss . moveRight ( ) # Build your …" at bounding box center [376, 144] width 141 height 162
click at [330, 148] on div "for i in range ( 2 ) : boss . moveLeft ( 3 ) boss . moveRight ( ) # Build your …" at bounding box center [376, 144] width 141 height 162
click at [430, 138] on div "for i in range ( 2 ) : boss . moveLeft ( 3 ) boss . moveRight ( ) # Build your …" at bounding box center [376, 144] width 141 height 162
type textarea "[DOMAIN_NAME]("rightArrow")"
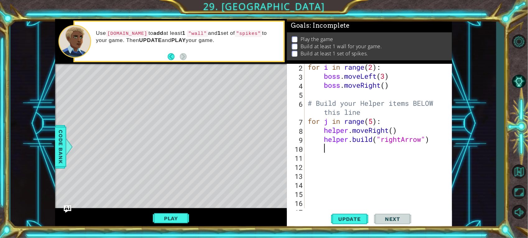
paste textarea "helper.moveDown()"
type textarea "helper.moveDown()"
click at [366, 211] on button "Update" at bounding box center [349, 219] width 37 height 16
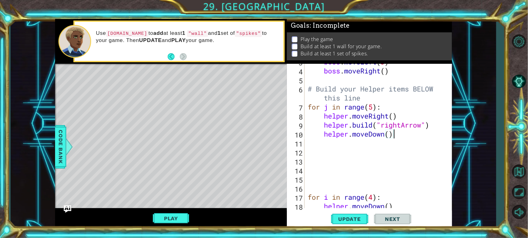
scroll to position [0, 0]
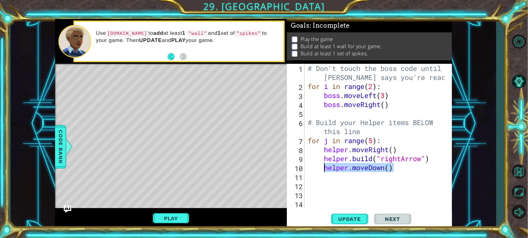
drag, startPoint x: 403, startPoint y: 170, endPoint x: 324, endPoint y: 169, distance: 79.0
click at [324, 169] on div "# Don't touch the boss code until [PERSON_NAME] says you're ready! for i in ran…" at bounding box center [376, 149] width 141 height 171
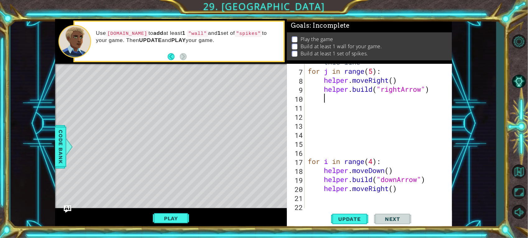
scroll to position [69, 0]
click at [310, 156] on div "# Build your Helper items BELOW this line for j in range ( 5 ) : helper . moveR…" at bounding box center [376, 134] width 141 height 171
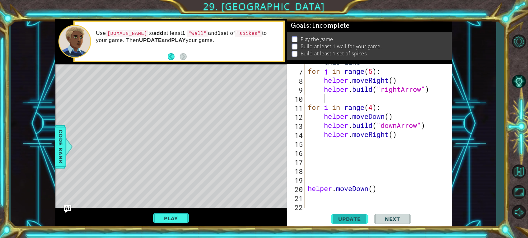
click at [354, 211] on button "Update" at bounding box center [349, 219] width 37 height 16
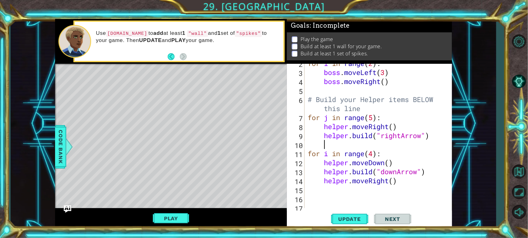
scroll to position [0, 0]
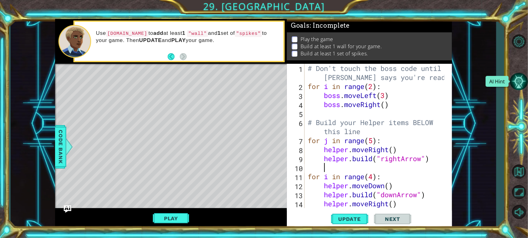
click at [464, 82] on button "AI Hint" at bounding box center [519, 81] width 18 height 18
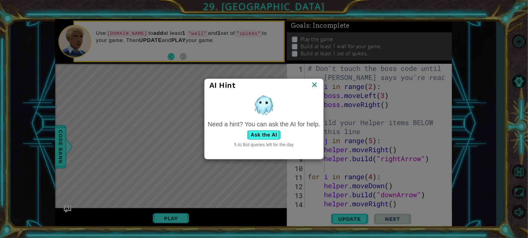
click at [265, 127] on div "Need a hint? You can ask the AI for help." at bounding box center [264, 124] width 112 height 9
click at [278, 135] on button "Ask the AI" at bounding box center [264, 135] width 35 height 10
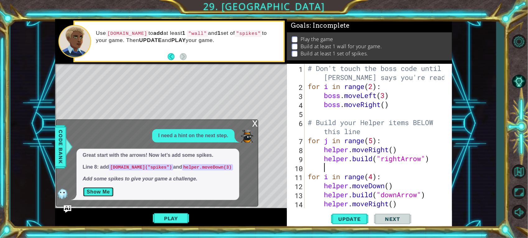
click at [102, 192] on button "Show Me" at bounding box center [98, 192] width 31 height 10
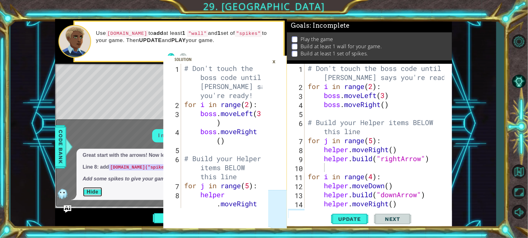
scroll to position [23, 0]
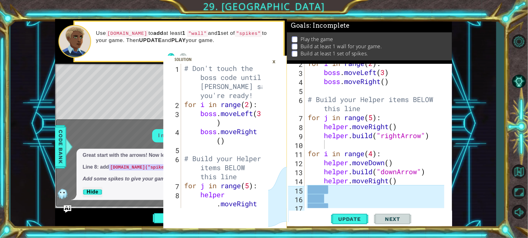
click at [464, 50] on div "1 2 3 4 5 6 7 8 # Don't touch the boss code until [PERSON_NAME] says you're rea…" at bounding box center [254, 123] width 486 height 209
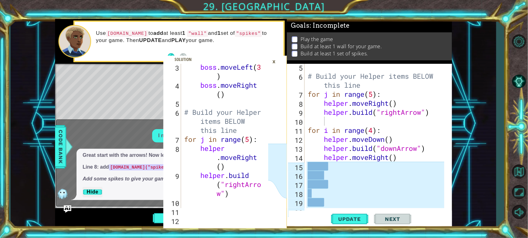
scroll to position [46, 0]
click at [110, 126] on div "x I need a hint on the next step. Great start with the arrows! Now let’s add so…" at bounding box center [157, 162] width 202 height 87
click at [272, 62] on div "×" at bounding box center [274, 61] width 10 height 11
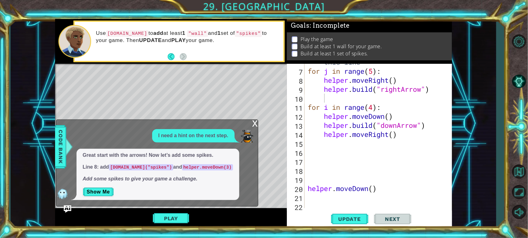
scroll to position [69, 0]
click at [254, 120] on div "x" at bounding box center [255, 123] width 6 height 6
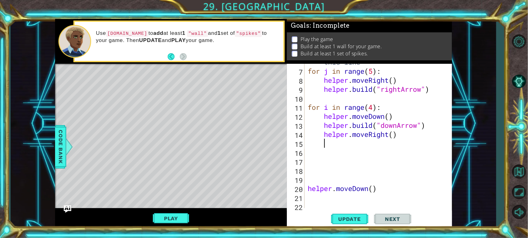
click at [394, 139] on div "# Build your Helper items BELOW this line for j in range ( 5 ) : helper . moveR…" at bounding box center [376, 134] width 141 height 171
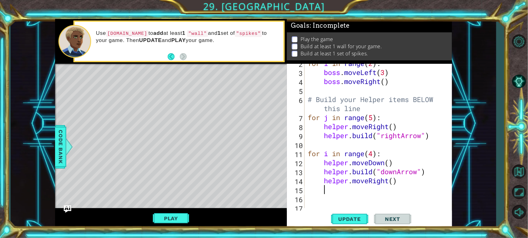
scroll to position [0, 0]
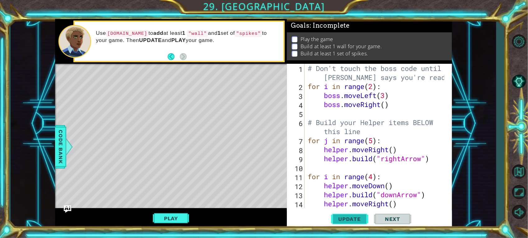
click at [344, 211] on button "Update" at bounding box center [349, 219] width 37 height 16
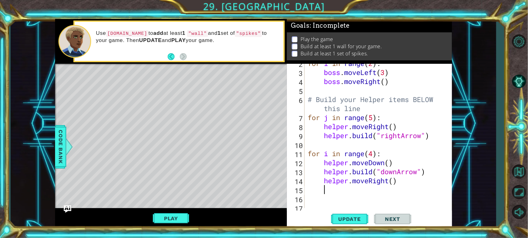
click at [411, 186] on div "for i in range ( 2 ) : boss . moveLeft ( 3 ) boss . moveRight ( ) # Build your …" at bounding box center [376, 140] width 141 height 162
click at [410, 180] on div "for i in range ( 2 ) : boss . moveLeft ( 3 ) boss . moveRight ( ) # Build your …" at bounding box center [376, 140] width 141 height 162
type textarea "helper.moveRight()"
drag, startPoint x: 416, startPoint y: 182, endPoint x: 319, endPoint y: 184, distance: 97.4
click at [319, 184] on div "for i in range ( 2 ) : boss . moveLeft ( 3 ) boss . moveRight ( ) # Build your …" at bounding box center [376, 140] width 141 height 162
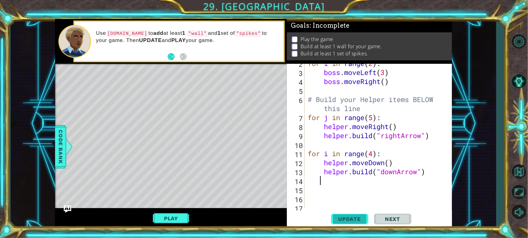
click at [352, 211] on span "Update" at bounding box center [349, 219] width 35 height 6
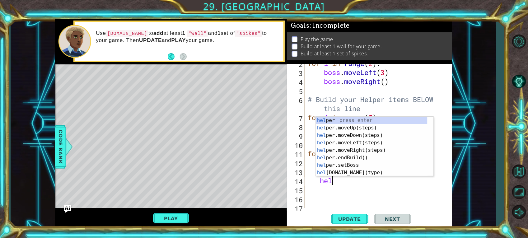
scroll to position [0, 1]
type textarea "helperm"
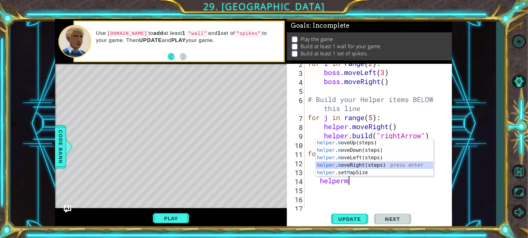
click at [365, 164] on div "helper . m oveUp(steps) press enter helper . m oveDown(steps) press enter helpe…" at bounding box center [375, 165] width 118 height 52
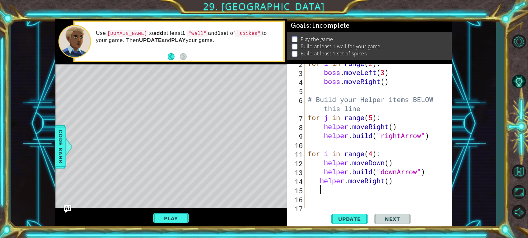
click at [391, 179] on div "for i in range ( 2 ) : boss . moveLeft ( 3 ) boss . moveRight ( ) # Build your …" at bounding box center [376, 140] width 141 height 162
click at [352, 211] on span "Update" at bounding box center [349, 219] width 35 height 6
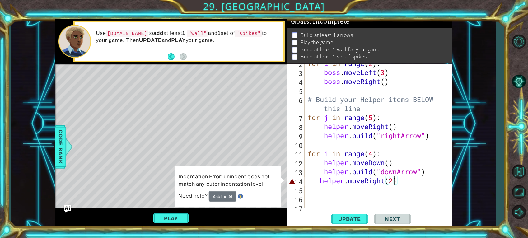
click at [316, 181] on div "for i in range ( 2 ) : boss . moveLeft ( 3 ) boss . moveRight ( ) # Build your …" at bounding box center [376, 140] width 141 height 162
click at [318, 181] on div "for i in range ( 2 ) : boss . moveLeft ( 3 ) boss . moveRight ( ) # Build your …" at bounding box center [376, 140] width 141 height 162
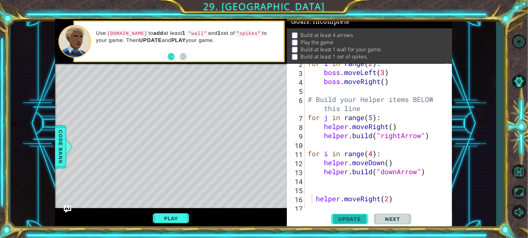
click at [349, 211] on button "Update" at bounding box center [349, 219] width 37 height 16
click at [353, 211] on span "Update" at bounding box center [349, 219] width 35 height 6
click at [355, 211] on button "Update" at bounding box center [349, 219] width 37 height 16
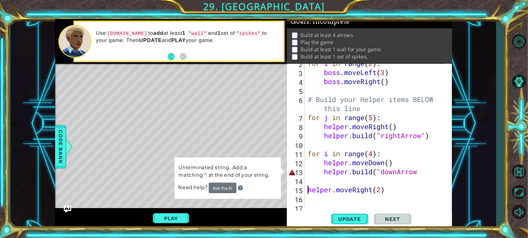
click at [426, 175] on div "for i in range ( 2 ) : boss . moveLeft ( 3 ) boss . moveRight ( ) # Build your …" at bounding box center [376, 140] width 141 height 162
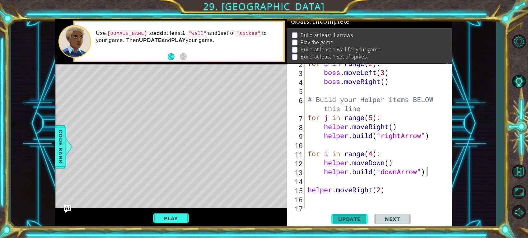
type textarea "[DOMAIN_NAME]("downArrow")"
click at [338, 211] on span "Update" at bounding box center [349, 219] width 35 height 6
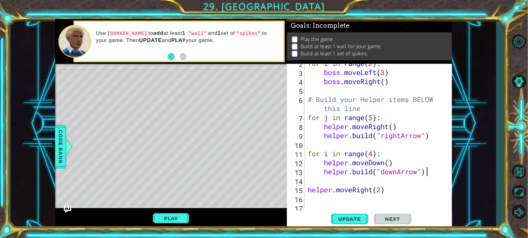
scroll to position [0, 0]
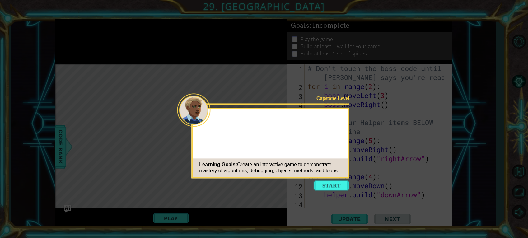
click at [327, 184] on button "Start" at bounding box center [331, 186] width 35 height 10
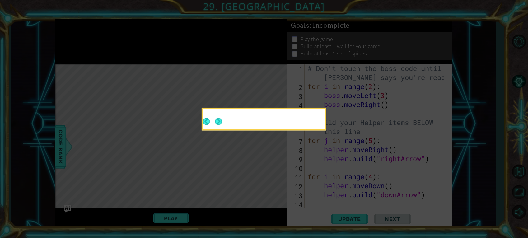
click at [278, 167] on icon at bounding box center [264, 119] width 528 height 238
click at [280, 127] on div at bounding box center [264, 120] width 122 height 18
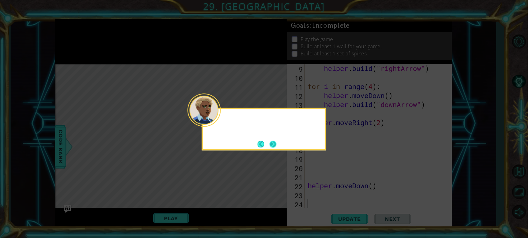
scroll to position [90, 0]
click at [274, 147] on button "Next" at bounding box center [272, 144] width 7 height 7
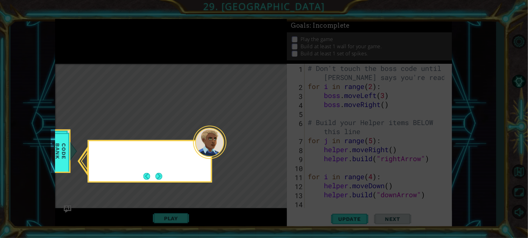
scroll to position [0, 0]
click at [156, 178] on button "Next" at bounding box center [159, 176] width 7 height 7
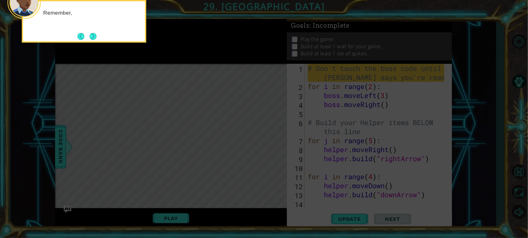
click at [163, 120] on icon at bounding box center [264, 35] width 528 height 405
click at [96, 33] on button "Next" at bounding box center [93, 36] width 7 height 7
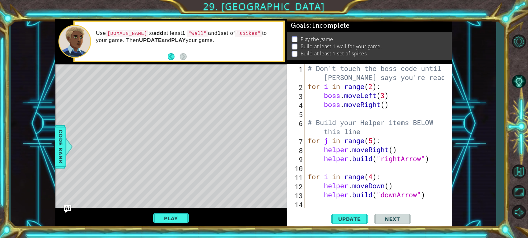
scroll to position [23, 0]
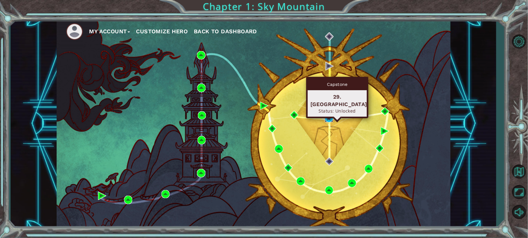
click at [327, 114] on img at bounding box center [329, 118] width 8 height 8
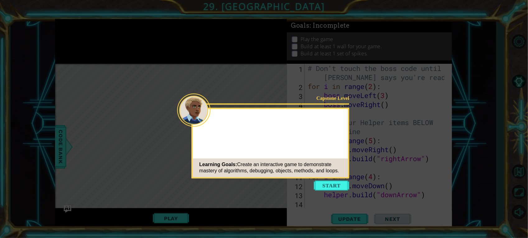
click at [331, 185] on button "Start" at bounding box center [331, 186] width 35 height 10
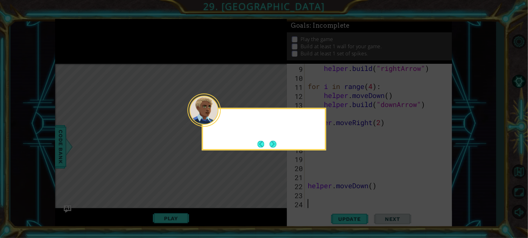
scroll to position [90, 0]
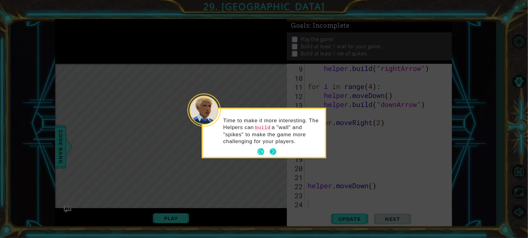
click at [276, 149] on button "Next" at bounding box center [272, 151] width 7 height 7
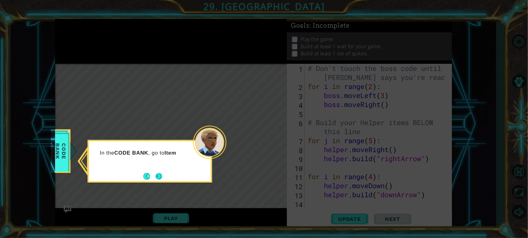
click at [157, 176] on button "Next" at bounding box center [159, 176] width 7 height 7
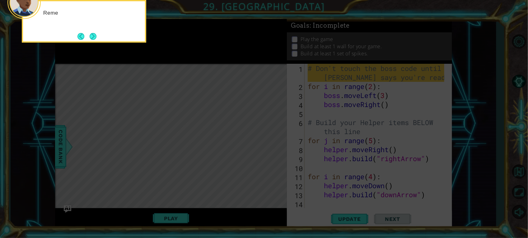
click at [157, 176] on icon at bounding box center [264, 35] width 528 height 405
click at [159, 173] on icon at bounding box center [264, 35] width 528 height 405
click at [171, 163] on icon at bounding box center [264, 35] width 528 height 405
click at [86, 33] on button "Back" at bounding box center [83, 36] width 12 height 7
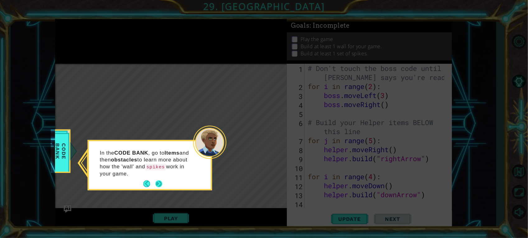
click at [157, 181] on button "Next" at bounding box center [159, 183] width 7 height 7
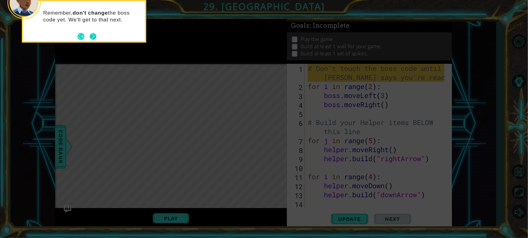
click at [90, 36] on button "Next" at bounding box center [93, 36] width 7 height 7
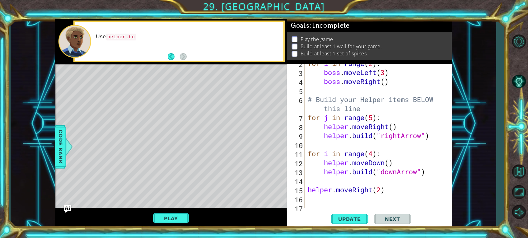
scroll to position [46, 0]
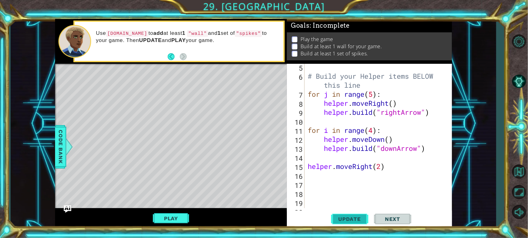
click at [348, 211] on span "Update" at bounding box center [349, 219] width 35 height 6
click at [168, 211] on button "Play" at bounding box center [171, 218] width 36 height 12
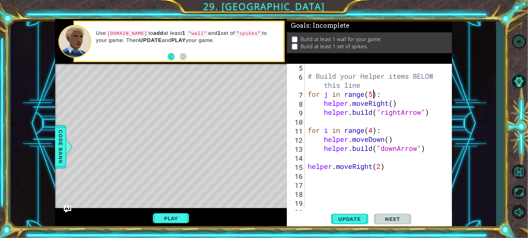
click at [374, 97] on div "# Build your Helper items BELOW this line for j in range ( 5 ) : helper . moveR…" at bounding box center [376, 144] width 141 height 162
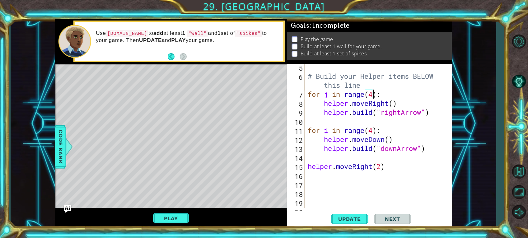
scroll to position [0, 2]
click at [375, 134] on div "# Build your Helper items BELOW this line for j in range ( 4 ) : helper . moveR…" at bounding box center [376, 144] width 141 height 162
click at [340, 211] on span "Update" at bounding box center [349, 219] width 35 height 6
click at [374, 95] on div "# Build your Helper items BELOW this line for j in range ( 4 ) : helper . moveR…" at bounding box center [376, 144] width 141 height 162
click at [363, 211] on button "Update" at bounding box center [349, 219] width 37 height 16
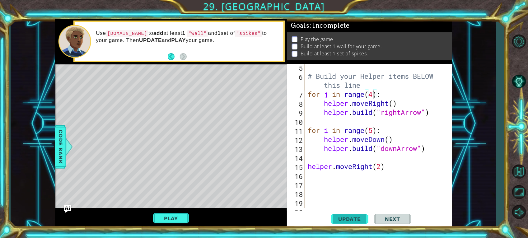
click at [340, 211] on button "Update" at bounding box center [349, 219] width 37 height 16
click at [363, 211] on button "Update" at bounding box center [349, 219] width 37 height 16
click at [357, 211] on button "Update" at bounding box center [349, 219] width 37 height 16
click at [375, 133] on div "# Build your Helper items BELOW this line for j in range ( 5 ) : helper . moveR…" at bounding box center [376, 144] width 141 height 162
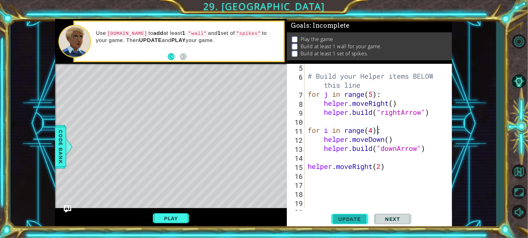
type textarea "for i in range(4):"
click at [350, 211] on span "Update" at bounding box center [349, 219] width 35 height 6
click at [427, 153] on div "# Build your Helper items BELOW this line for j in range ( 5 ) : helper . moveR…" at bounding box center [376, 144] width 141 height 162
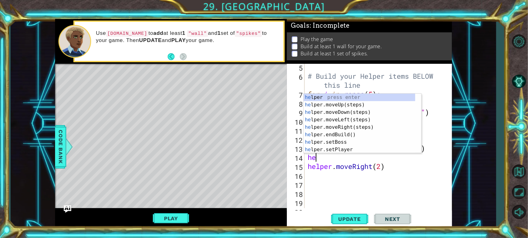
type textarea "h"
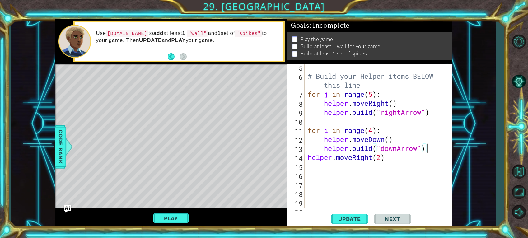
click at [391, 158] on div "# Build your Helper items BELOW this line for j in range ( 5 ) : helper . moveR…" at bounding box center [376, 144] width 141 height 162
type textarea "helper.moveRight(2)"
click at [354, 211] on span "Update" at bounding box center [349, 219] width 35 height 6
click at [176, 211] on button "Play" at bounding box center [171, 218] width 36 height 12
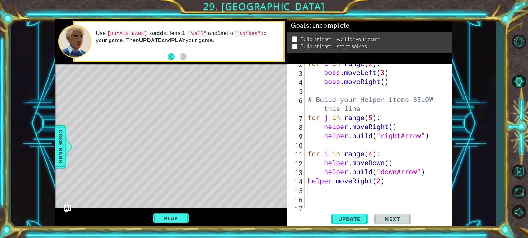
scroll to position [23, 0]
type textarea "[DOMAIN_NAME]("rightArrow")"
click at [435, 138] on div "for i in range ( 2 ) : boss . moveLeft ( 3 ) boss . moveRight ( ) # Build your …" at bounding box center [376, 140] width 141 height 162
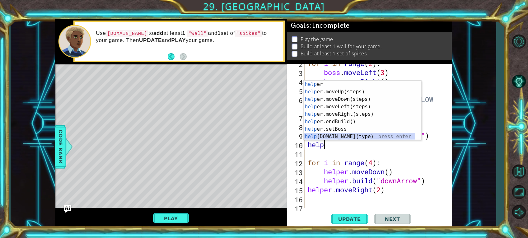
click at [358, 137] on div "help er press enter help er.moveUp(steps) press enter help er.moveDown(steps) p…" at bounding box center [360, 118] width 112 height 75
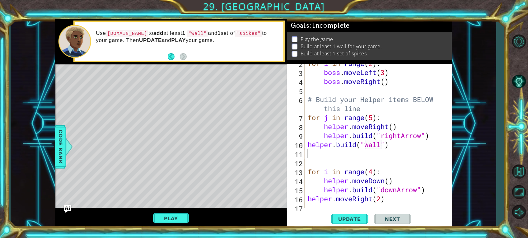
scroll to position [46, 0]
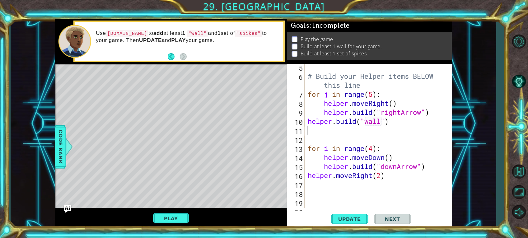
click at [307, 122] on div "# Build your Helper items BELOW this line for j in range ( 5 ) : helper . moveR…" at bounding box center [376, 144] width 141 height 162
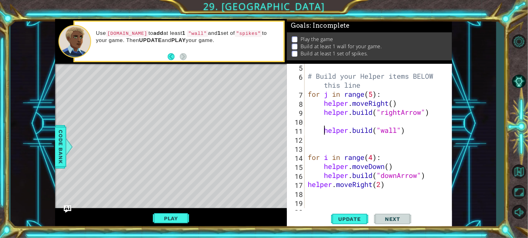
type textarea "[DOMAIN_NAME]("wall")"
click at [319, 122] on div "# Build your Helper items BELOW this line for j in range ( 5 ) : helper . moveR…" at bounding box center [376, 144] width 141 height 162
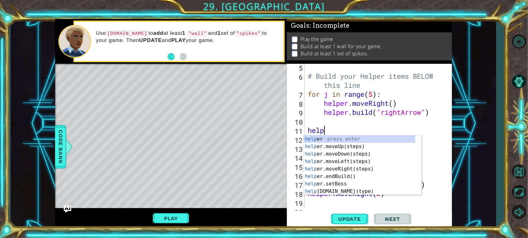
scroll to position [0, 1]
type textarea "helper"
click at [340, 166] on div "helper press enter helper .moveUp(steps) press enter helper .moveDown(steps) pr…" at bounding box center [360, 172] width 112 height 75
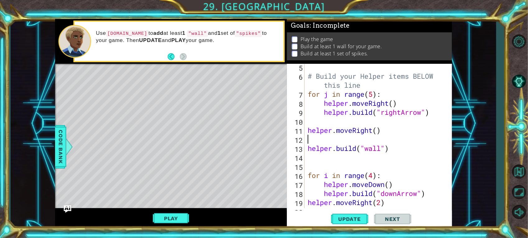
scroll to position [0, 0]
click at [379, 129] on div "# Build your Helper items BELOW this line for j in range ( 5 ) : helper . moveR…" at bounding box center [376, 144] width 141 height 162
click at [366, 211] on span "Update" at bounding box center [349, 219] width 35 height 6
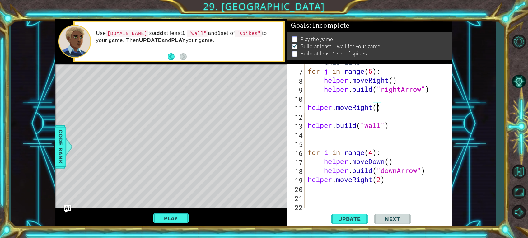
scroll to position [69, 0]
click at [374, 153] on div "# Build your Helper items BELOW this line for j in range ( 5 ) : helper . moveR…" at bounding box center [376, 134] width 141 height 171
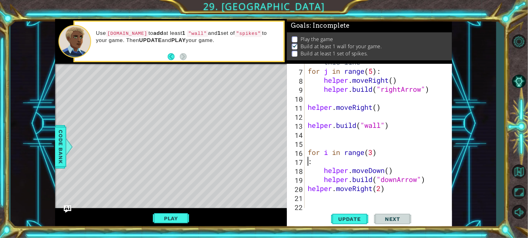
scroll to position [0, 0]
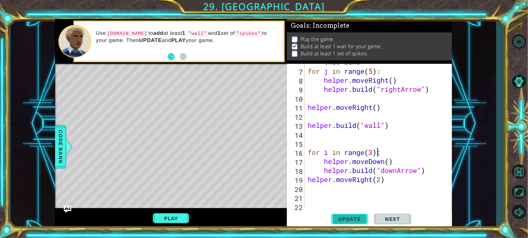
click at [342, 211] on button "Update" at bounding box center [349, 219] width 37 height 16
click at [389, 178] on div "# Build your Helper items BELOW this line for j in range ( 5 ) : helper . moveR…" at bounding box center [376, 134] width 141 height 171
type textarea "helper.moveRight(2)"
click at [353, 211] on button "Update" at bounding box center [349, 219] width 37 height 16
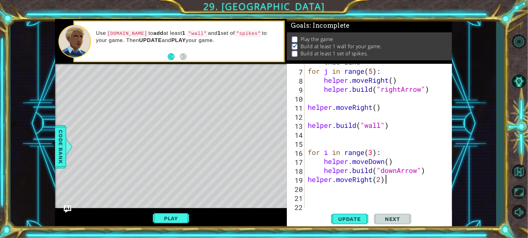
click at [394, 184] on div "# Build your Helper items BELOW this line for j in range ( 5 ) : helper . moveR…" at bounding box center [376, 134] width 141 height 171
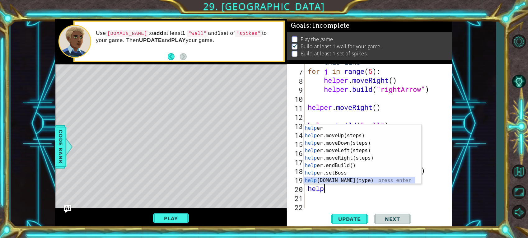
click at [363, 178] on div "help er press enter help er.moveUp(steps) press enter help er.moveDown(steps) p…" at bounding box center [360, 161] width 112 height 75
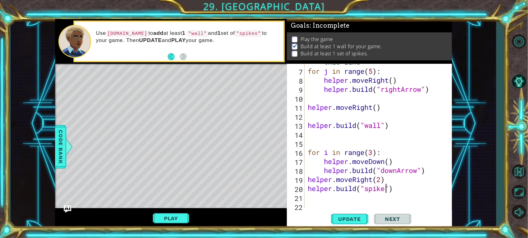
scroll to position [0, 3]
type textarea "[DOMAIN_NAME]("spikes")"
click at [345, 211] on button "Update" at bounding box center [349, 219] width 37 height 16
drag, startPoint x: 410, startPoint y: 187, endPoint x: 309, endPoint y: 188, distance: 100.8
click at [309, 188] on div "# Build your Helper items BELOW this line for j in range ( 5 ) : helper . moveR…" at bounding box center [376, 134] width 141 height 171
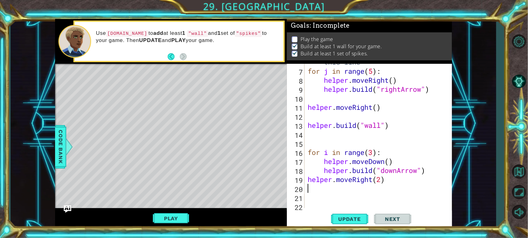
scroll to position [0, 0]
click at [353, 211] on span "Update" at bounding box center [349, 219] width 35 height 6
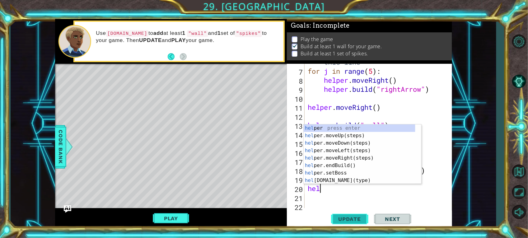
scroll to position [0, 0]
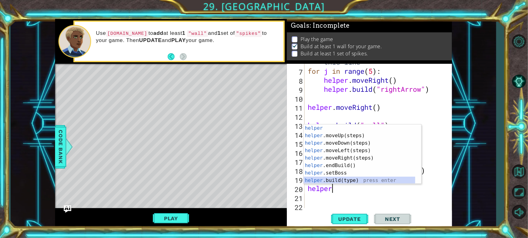
click at [332, 179] on div "helper press enter helper .moveUp(steps) press enter helper .moveDown(steps) pr…" at bounding box center [360, 161] width 112 height 75
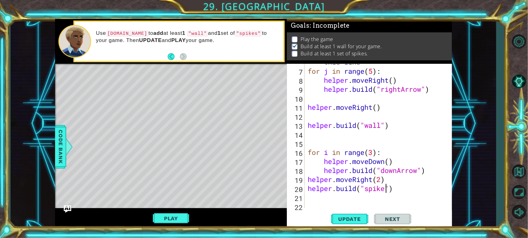
scroll to position [0, 3]
type textarea "[DOMAIN_NAME]("spikes")"
click at [419, 184] on div "# Build your Helper items BELOW this line for j in range ( 5 ) : helper . moveR…" at bounding box center [376, 134] width 141 height 171
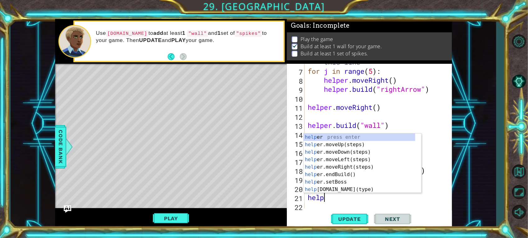
scroll to position [0, 0]
type textarea "helper"
click at [331, 166] on div "helper press enter helper .moveUp(steps) press enter helper .moveDown(steps) pr…" at bounding box center [360, 170] width 112 height 75
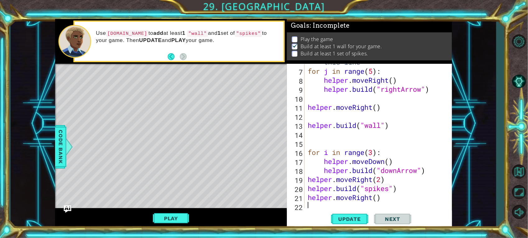
scroll to position [72, 0]
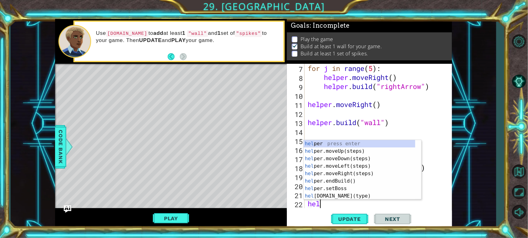
type textarea "help"
click at [366, 179] on div "help er press enter help er.moveUp(steps) press enter help er.moveDown(steps) p…" at bounding box center [360, 177] width 112 height 75
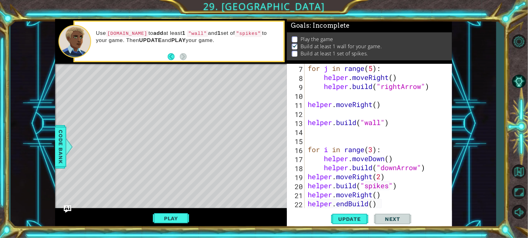
click at [374, 204] on div "for j in range ( 5 ) : helper . moveRight ( ) helper . build ( "rightArrow" ) h…" at bounding box center [376, 145] width 141 height 162
drag, startPoint x: 381, startPoint y: 205, endPoint x: 336, endPoint y: 204, distance: 45.1
click at [336, 204] on div "for j in range ( 5 ) : helper . moveRight ( ) helper . build ( "rightArrow" ) h…" at bounding box center [376, 145] width 141 height 162
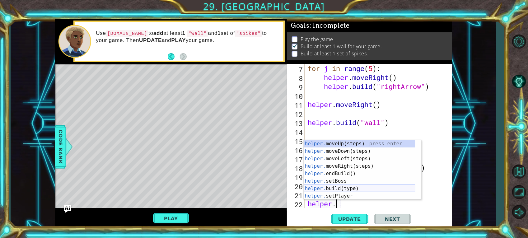
click at [351, 187] on div "helper. moveUp(steps) press enter helper. moveDown(steps) press enter helper. m…" at bounding box center [360, 177] width 112 height 75
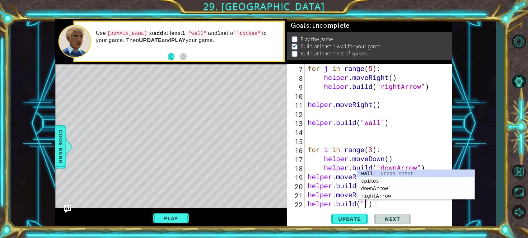
scroll to position [0, 2]
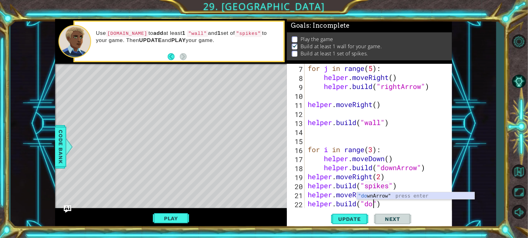
click at [412, 198] on div ""do wnArrow" press enter" at bounding box center [416, 203] width 118 height 22
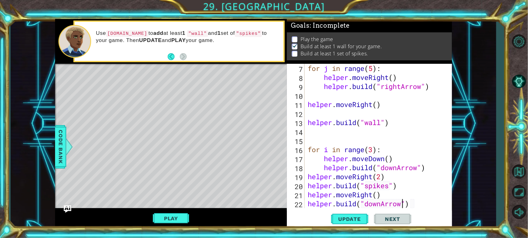
click at [411, 199] on div "for j in range ( 5 ) : helper . moveRight ( ) helper . build ( "rightArrow" ) h…" at bounding box center [376, 145] width 141 height 162
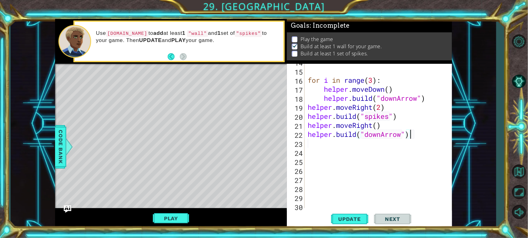
scroll to position [142, 0]
click at [425, 135] on div "for i in range ( 3 ) : helper . moveDown ( ) helper . build ( "downArrow" ) hel…" at bounding box center [376, 139] width 141 height 162
type textarea "[DOMAIN_NAME]("downArrow")"
click at [355, 211] on span "Update" at bounding box center [349, 219] width 35 height 6
click at [350, 211] on span "Update" at bounding box center [349, 219] width 35 height 6
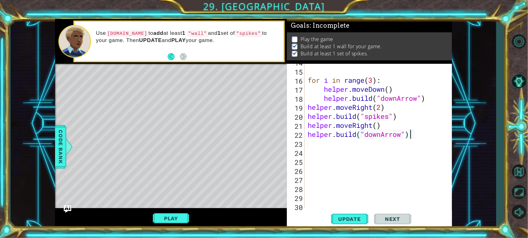
scroll to position [119, 0]
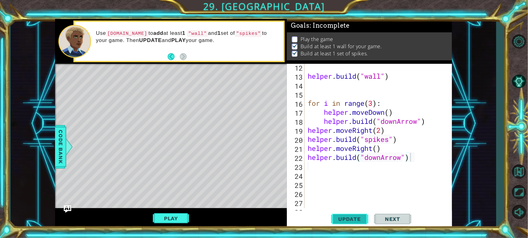
click at [349, 211] on span "Update" at bounding box center [349, 219] width 35 height 6
click at [416, 163] on div "helper . build ( "wall" ) for i in range ( 3 ) : helper . moveDown ( ) helper .…" at bounding box center [376, 144] width 141 height 162
click at [415, 159] on div "helper . build ( "wall" ) for i in range ( 3 ) : helper . moveDown ( ) helper .…" at bounding box center [376, 144] width 141 height 162
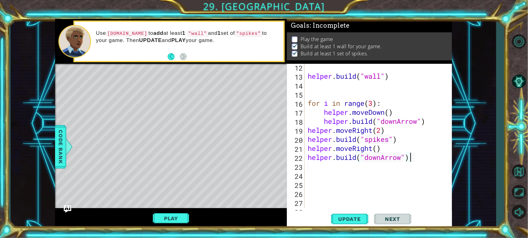
click at [308, 129] on div "helper . build ( "wall" ) for i in range ( 3 ) : helper . moveDown ( ) helper .…" at bounding box center [376, 144] width 141 height 162
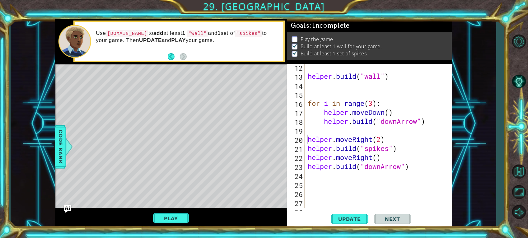
click at [419, 164] on div "helper . build ( "wall" ) for i in range ( 3 ) : helper . moveDown ( ) helper .…" at bounding box center [376, 144] width 141 height 162
type textarea "[DOMAIN_NAME]("downArrow")"
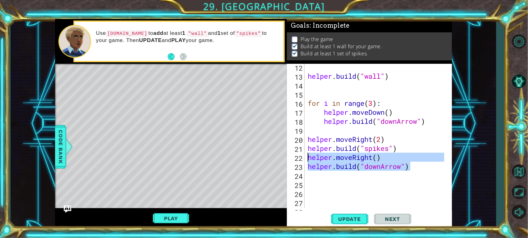
drag, startPoint x: 411, startPoint y: 170, endPoint x: 305, endPoint y: 161, distance: 105.9
click at [305, 161] on div "[DOMAIN_NAME]("downArrow") 12 13 14 15 16 17 18 19 20 21 22 23 24 25 26 27 28 2…" at bounding box center [368, 136] width 163 height 144
type textarea "helper.moveRight() [DOMAIN_NAME]("downArrow")"
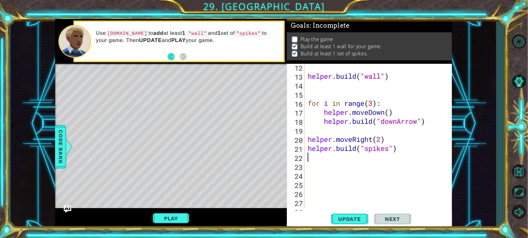
type textarea "[DOMAIN_NAME]("spikes")"
paste textarea "[DOMAIN_NAME]("downArrow")"
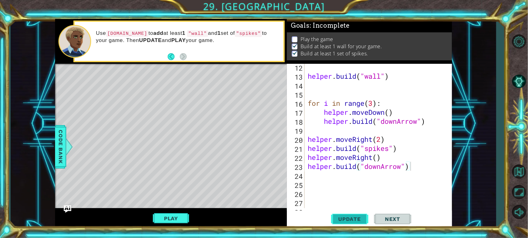
click at [352, 211] on span "Update" at bounding box center [349, 219] width 35 height 6
click at [307, 156] on div "helper . build ( "wall" ) for i in range ( 3 ) : helper . moveDown ( ) helper .…" at bounding box center [376, 144] width 141 height 162
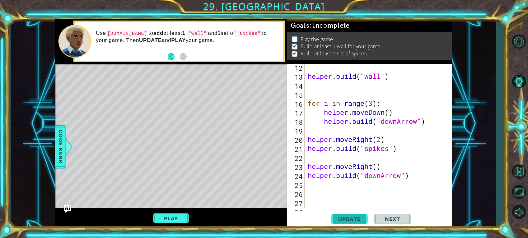
click at [354, 211] on button "Update" at bounding box center [349, 219] width 37 height 16
click at [353, 211] on button "Update" at bounding box center [349, 219] width 37 height 16
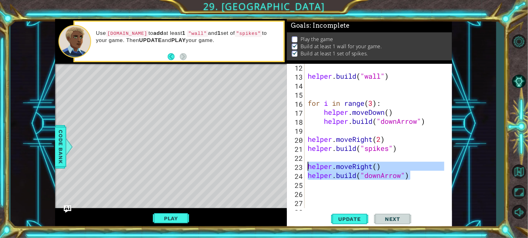
drag, startPoint x: 419, startPoint y: 175, endPoint x: 307, endPoint y: 169, distance: 111.8
click at [307, 169] on div "helper . build ( "wall" ) for i in range ( 3 ) : helper . moveDown ( ) helper .…" at bounding box center [376, 144] width 141 height 162
type textarea "helper.moveRight() [DOMAIN_NAME]("downArrow")"
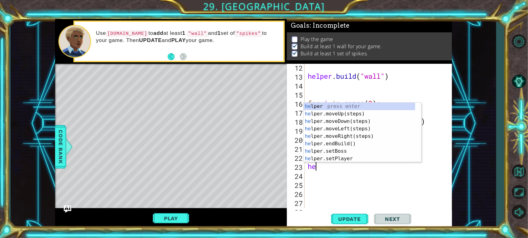
type textarea "h"
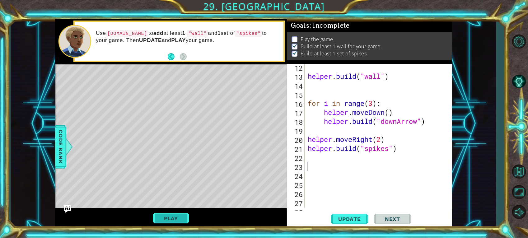
click at [178, 211] on button "Play" at bounding box center [171, 218] width 36 height 12
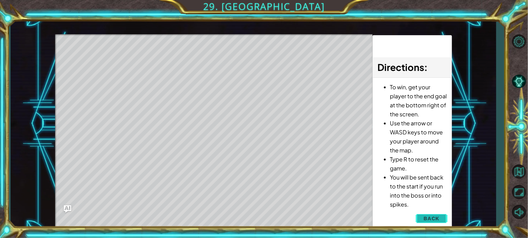
click at [436, 211] on span "Back" at bounding box center [431, 218] width 16 height 6
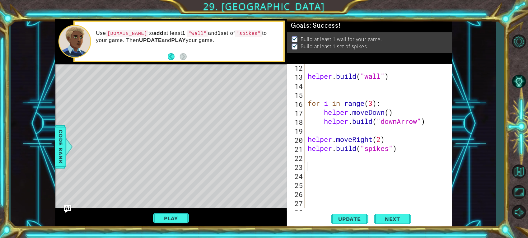
type textarea "[DOMAIN_NAME]("spikes")"
click at [399, 150] on div "helper . build ( "wall" ) for i in range ( 3 ) : helper . moveDown ( ) helper .…" at bounding box center [376, 144] width 141 height 162
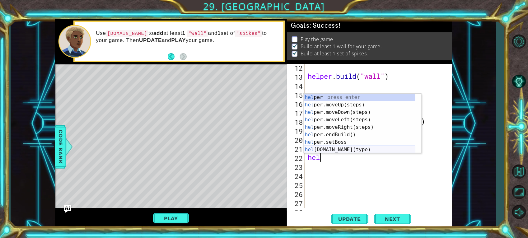
click at [349, 149] on div "hel per press enter hel per.moveUp(steps) press enter hel per.moveDown(steps) p…" at bounding box center [360, 131] width 112 height 75
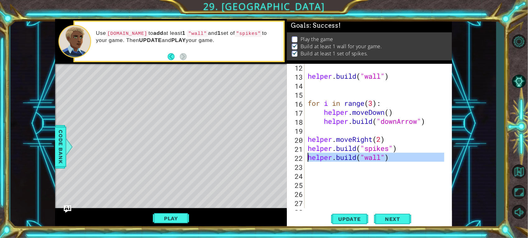
drag, startPoint x: 402, startPoint y: 163, endPoint x: 304, endPoint y: 161, distance: 97.4
click at [304, 161] on div "[DOMAIN_NAME]("wall") 12 13 14 15 16 17 18 19 20 21 22 23 24 25 26 27 28 29 hel…" at bounding box center [368, 136] width 163 height 144
type textarea "[DOMAIN_NAME]("wall")"
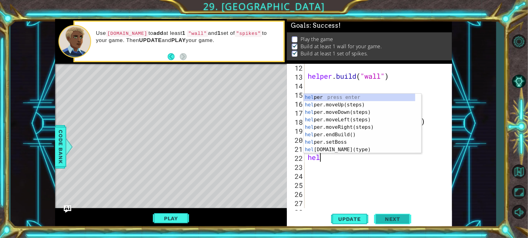
type textarea "help"
click at [352, 126] on div "help er press enter help er.moveUp(steps) press enter help er.moveDown(steps) p…" at bounding box center [360, 131] width 112 height 75
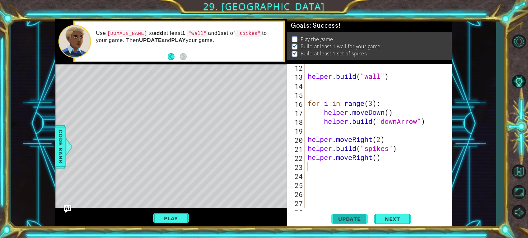
click at [356, 211] on span "Update" at bounding box center [349, 219] width 35 height 6
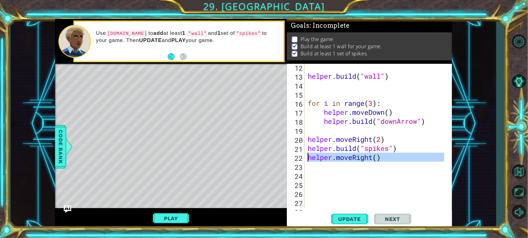
drag, startPoint x: 389, startPoint y: 162, endPoint x: 303, endPoint y: 159, distance: 86.2
click at [303, 159] on div "12 13 14 15 16 17 18 19 20 21 22 23 24 25 26 27 28 29 helper . build ( "wall" )…" at bounding box center [368, 136] width 163 height 144
type textarea "helper.moveRight()"
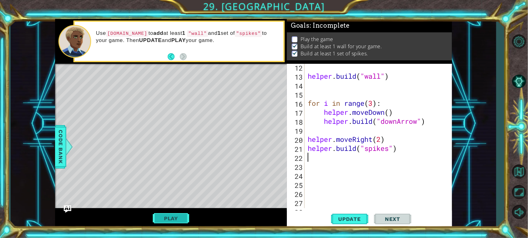
click at [180, 211] on button "Play" at bounding box center [171, 218] width 36 height 12
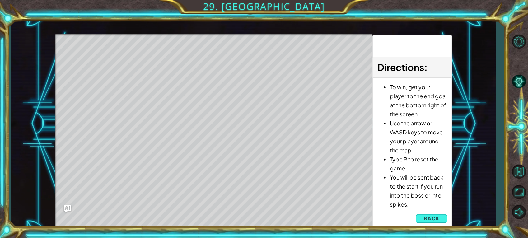
scroll to position [0, 0]
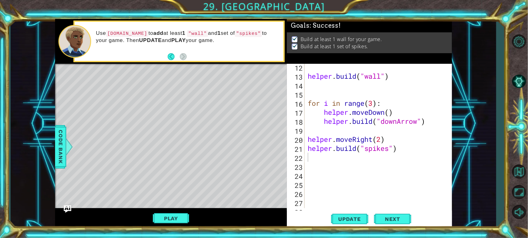
type textarea "[DOMAIN_NAME]("spikes")"
click at [405, 151] on div "helper . build ( "wall" ) for i in range ( 3 ) : helper . moveDown ( ) helper .…" at bounding box center [376, 144] width 141 height 162
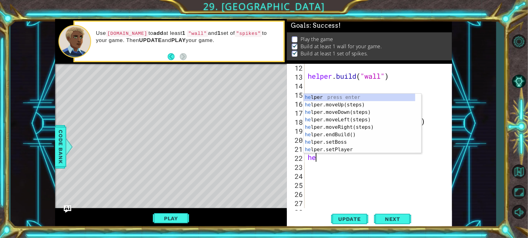
type textarea "hel"
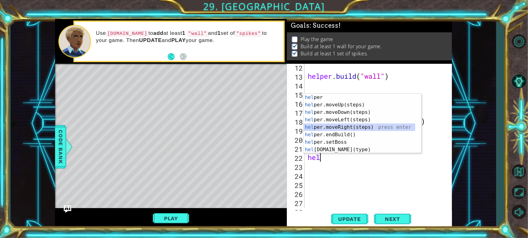
click at [358, 124] on div "hel per press enter hel per.moveUp(steps) press enter hel per.moveDown(steps) p…" at bounding box center [360, 131] width 112 height 75
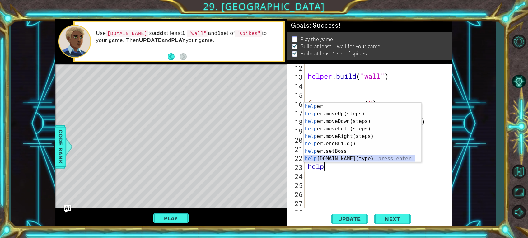
click at [324, 156] on div "help er press enter help er.moveUp(steps) press enter help er.moveDown(steps) p…" at bounding box center [360, 140] width 112 height 75
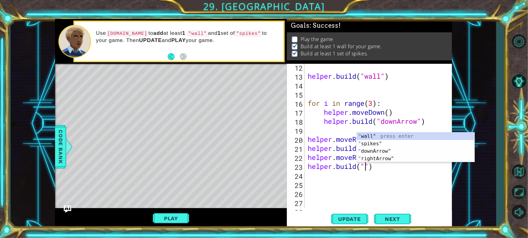
scroll to position [0, 2]
click at [370, 150] on div "" wall" press enter " spikes" press enter " downArrow" press enter " rightArrow…" at bounding box center [416, 155] width 118 height 45
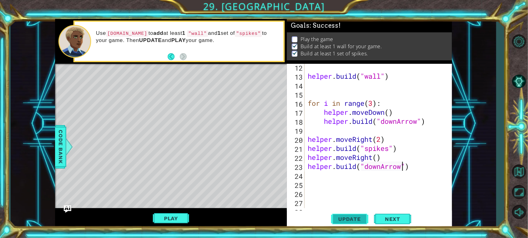
type textarea "[DOMAIN_NAME]("downArrow")"
click at [366, 211] on span "Update" at bounding box center [349, 219] width 35 height 6
click at [421, 168] on div "helper . build ( "wall" ) for i in range ( 3 ) : helper . moveDown ( ) helper .…" at bounding box center [376, 144] width 141 height 162
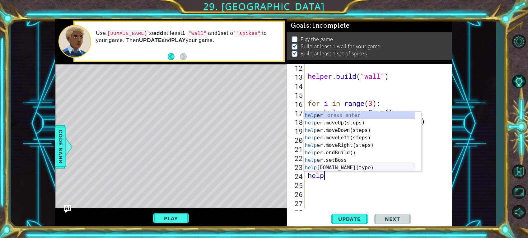
click at [359, 164] on div "help er press enter help er.moveUp(steps) press enter help er.moveDown(steps) p…" at bounding box center [360, 149] width 112 height 75
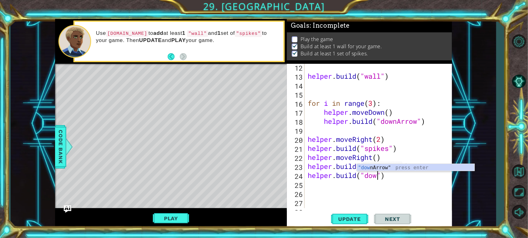
scroll to position [0, 3]
click at [378, 167] on div ""dow nArrow" press enter" at bounding box center [416, 175] width 118 height 22
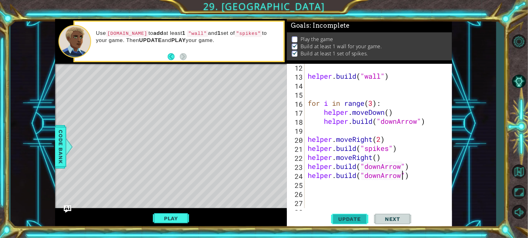
click at [352, 211] on button "Update" at bounding box center [349, 219] width 37 height 16
click at [352, 211] on span "Update" at bounding box center [349, 219] width 35 height 6
click at [420, 177] on div "helper . build ( "wall" ) for i in range ( 3 ) : helper . moveDown ( ) helper .…" at bounding box center [376, 144] width 141 height 162
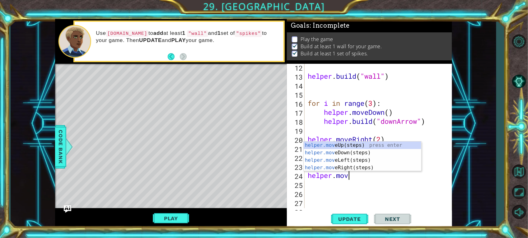
type textarea "helper.move"
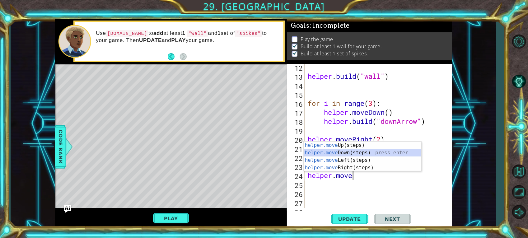
click at [373, 153] on div "helper.move Up(steps) press enter helper.move Down(steps) press enter helper.mo…" at bounding box center [363, 164] width 118 height 45
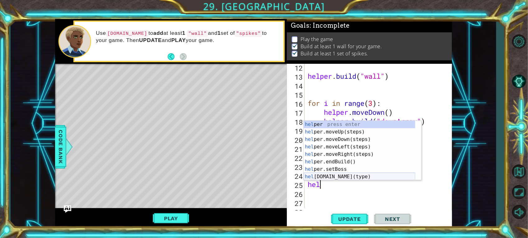
click at [359, 173] on div "hel per press enter hel per.moveUp(steps) press enter hel per.moveDown(steps) p…" at bounding box center [360, 158] width 112 height 75
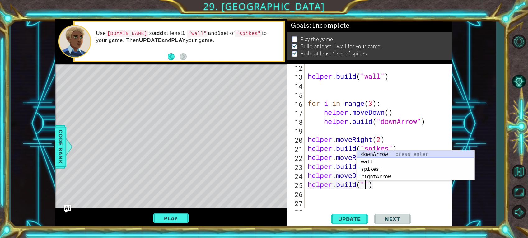
click at [375, 153] on div "" downArrow" press enter " wall" press enter " spikes" press enter " rightArrow…" at bounding box center [416, 173] width 118 height 45
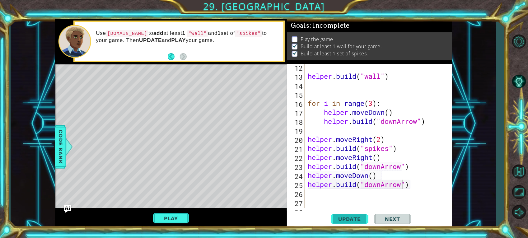
click at [358, 211] on span "Update" at bounding box center [349, 219] width 35 height 6
click at [182, 211] on button "Play" at bounding box center [171, 218] width 36 height 12
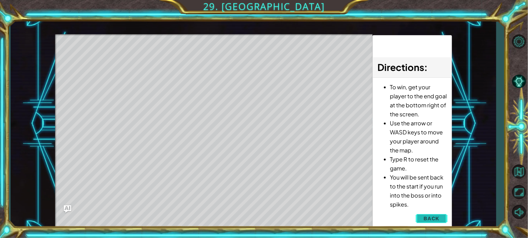
click at [434, 211] on span "Back" at bounding box center [431, 218] width 16 height 6
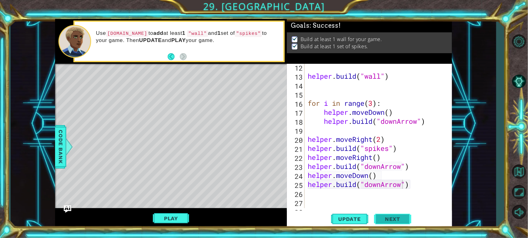
click at [378, 211] on button "Next" at bounding box center [392, 219] width 37 height 16
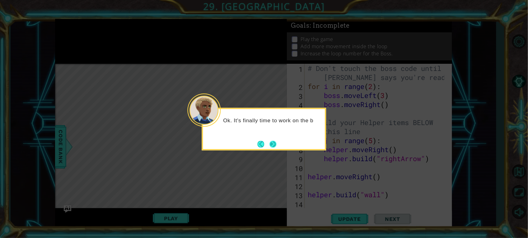
click at [271, 145] on button "Next" at bounding box center [272, 144] width 7 height 7
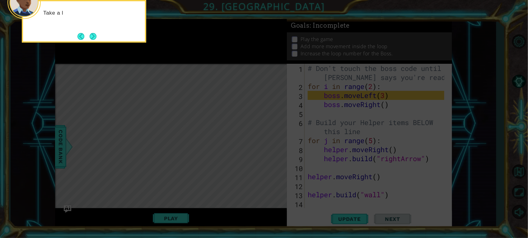
click at [251, 148] on icon at bounding box center [264, 35] width 528 height 405
click at [95, 38] on button "Next" at bounding box center [93, 36] width 7 height 7
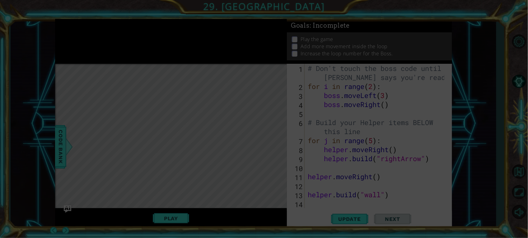
click at [92, 37] on icon at bounding box center [264, 119] width 528 height 238
click at [140, 72] on icon at bounding box center [264, 119] width 528 height 238
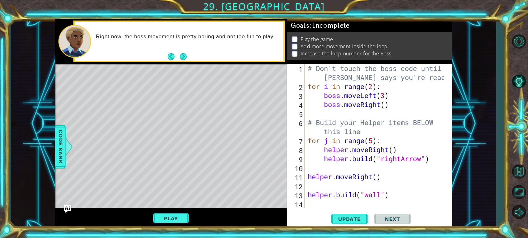
click at [372, 86] on div "# Don't touch the boss code until [PERSON_NAME] says you're ready! for i in ran…" at bounding box center [376, 149] width 141 height 171
type textarea "for i in range(4):"
click at [404, 109] on div "# Don't touch the boss code until [PERSON_NAME] says you're ready! for i in ran…" at bounding box center [376, 149] width 141 height 171
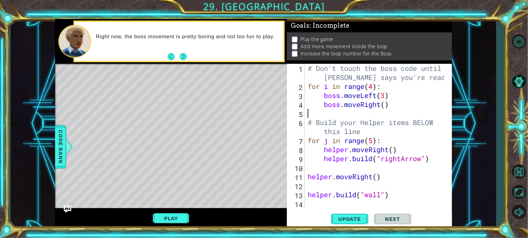
click at [378, 89] on div "# Don't touch the boss code until [PERSON_NAME] says you're ready! for i in ran…" at bounding box center [376, 149] width 141 height 171
click at [396, 107] on div "# Don't touch the boss code until [PERSON_NAME] says you're ready! for i in ran…" at bounding box center [376, 149] width 141 height 171
click at [388, 97] on div "# Don't touch the boss code until [PERSON_NAME] says you're ready! for i in ran…" at bounding box center [376, 149] width 141 height 171
click at [391, 100] on div "# Don't touch the boss code until [PERSON_NAME] says you're ready! for i in ran…" at bounding box center [376, 149] width 141 height 171
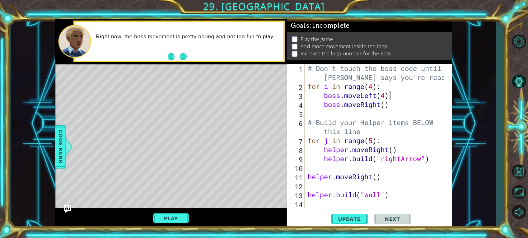
click at [402, 103] on div "# Don't touch the boss code until [PERSON_NAME] says you're ready! for i in ran…" at bounding box center [376, 149] width 141 height 171
type textarea "boss.moveRight()"
